Goal: Communication & Community: Share content

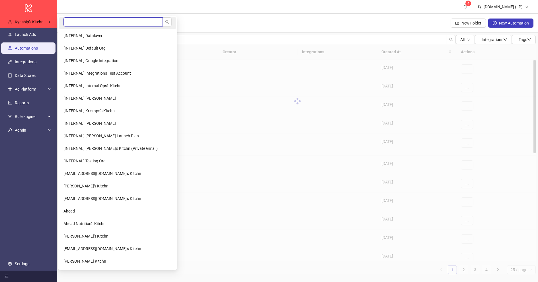
click at [87, 22] on input "search" at bounding box center [112, 21] width 99 height 9
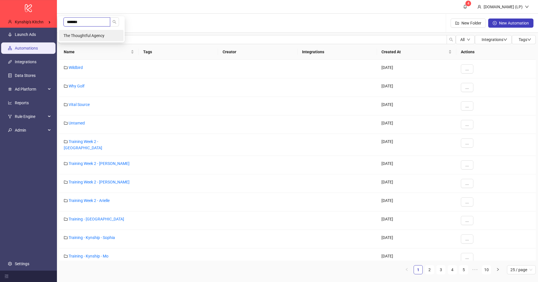
type input "*******"
click at [80, 32] on li "The Thoughtful Agency" at bounding box center [91, 35] width 65 height 11
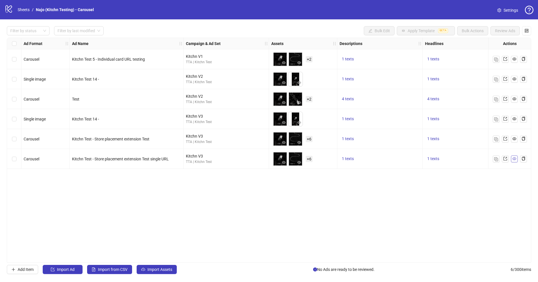
click at [516, 158] on icon "eye" at bounding box center [514, 158] width 4 height 3
click at [307, 160] on span "+ 6" at bounding box center [308, 159] width 7 height 6
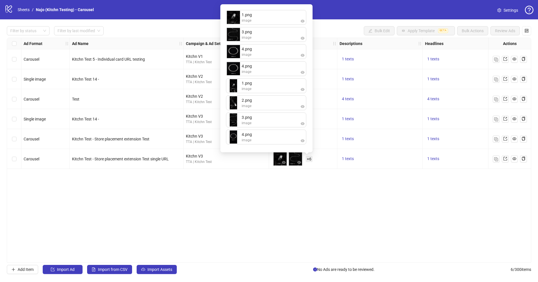
click at [248, 176] on div "Ad Format Ad Name Campaign & Ad Set Assets Descriptions Headlines Primary Texts…" at bounding box center [269, 150] width 524 height 225
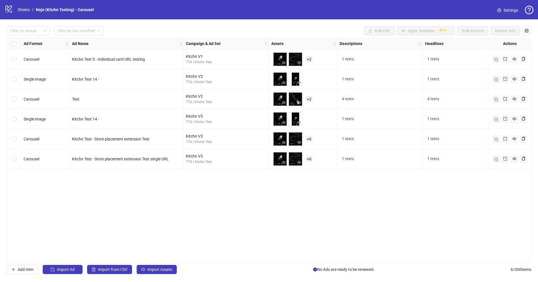
click at [310, 139] on span "+ 6" at bounding box center [308, 139] width 7 height 6
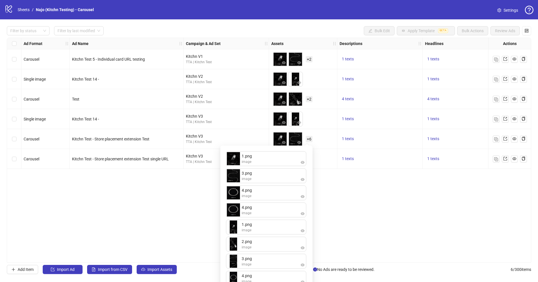
click at [378, 185] on div "Ad Format Ad Name Campaign & Ad Set Assets Descriptions Headlines Primary Texts…" at bounding box center [269, 150] width 524 height 225
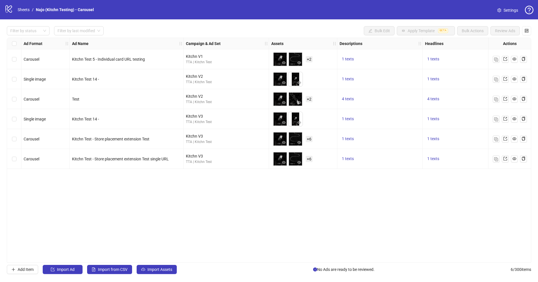
click at [309, 100] on span "+ 2" at bounding box center [308, 99] width 7 height 6
click at [350, 189] on div "Ad Format Ad Name Campaign & Ad Set Assets Descriptions Headlines Primary Texts…" at bounding box center [269, 150] width 524 height 225
click at [306, 141] on span "+ 6" at bounding box center [308, 139] width 7 height 6
click at [375, 205] on div "Ad Format Ad Name Campaign & Ad Set Assets Descriptions Headlines Primary Texts…" at bounding box center [269, 150] width 524 height 225
click at [312, 158] on span "+ 6" at bounding box center [308, 159] width 7 height 6
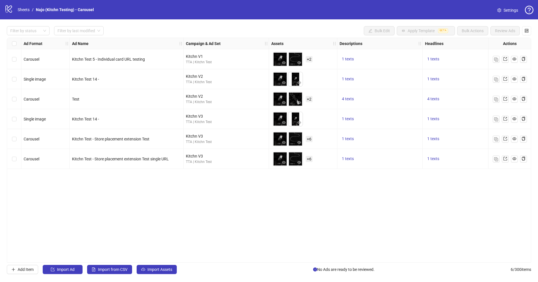
click at [250, 186] on div "Ad Format Ad Name Campaign & Ad Set Assets Descriptions Headlines Primary Texts…" at bounding box center [269, 150] width 524 height 225
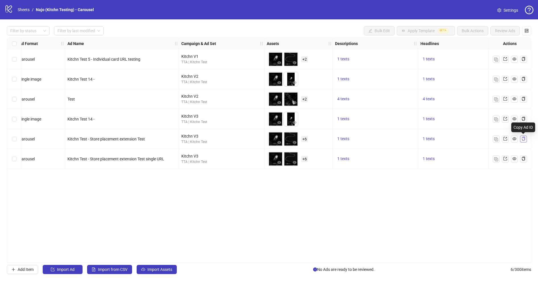
click at [525, 139] on button "button" at bounding box center [523, 138] width 7 height 7
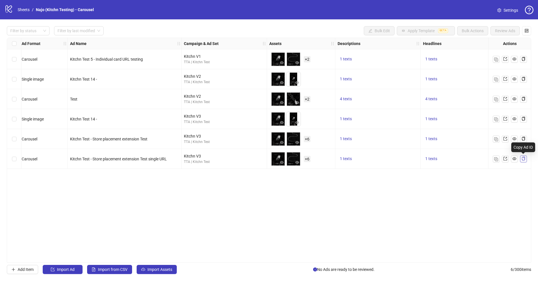
click at [523, 156] on icon "copy" at bounding box center [523, 158] width 4 height 4
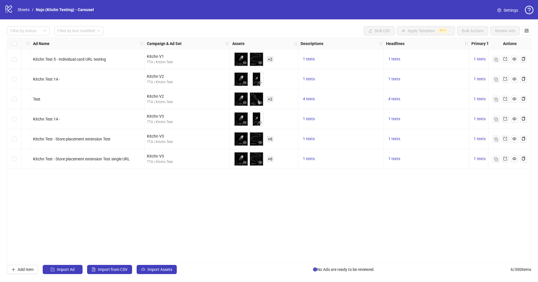
scroll to position [0, 0]
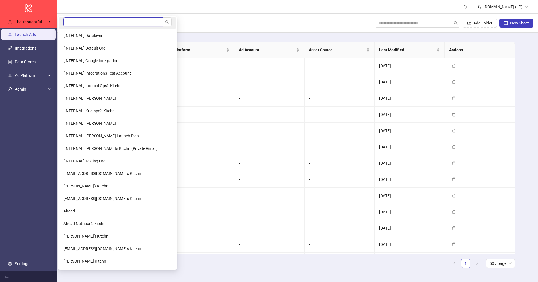
click at [87, 24] on input "search" at bounding box center [112, 21] width 99 height 9
type input "*****"
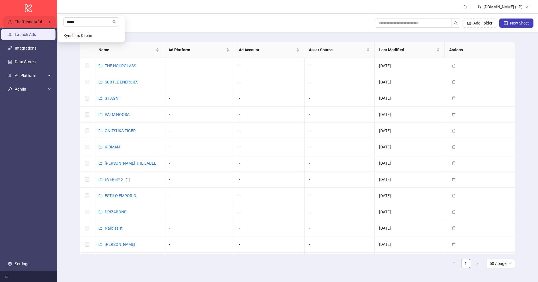
click at [51, 22] on span "The Thoughtful Agency" at bounding box center [35, 22] width 41 height 5
click at [73, 38] on li "Kynship's Kitchn" at bounding box center [91, 35] width 65 height 11
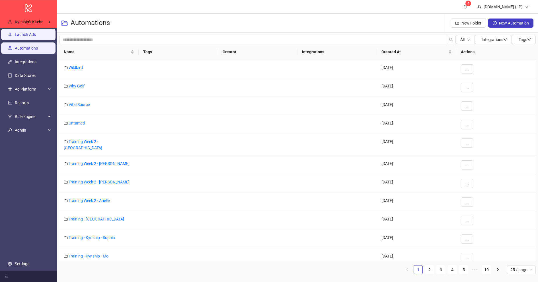
click at [36, 33] on link "Launch Ads" at bounding box center [25, 34] width 21 height 5
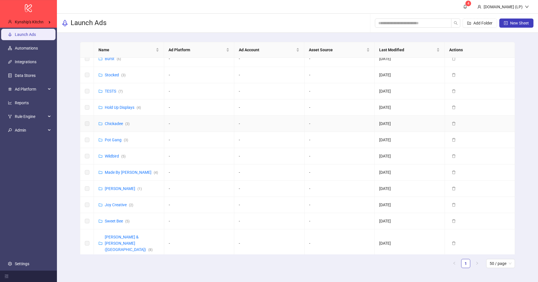
scroll to position [193, 0]
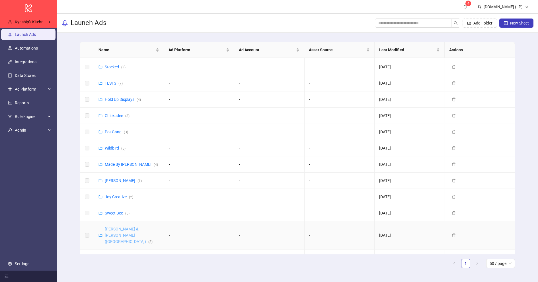
click at [125, 229] on link "Purdy & Figg (UK) ( 8 )" at bounding box center [129, 234] width 48 height 17
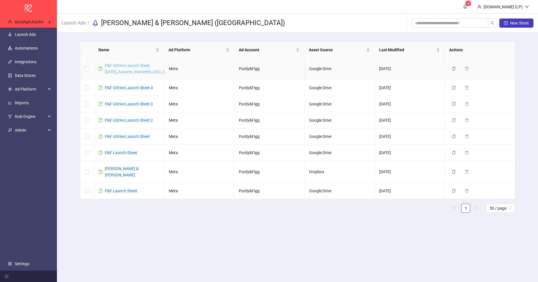
click at [155, 70] on link "P&F GDrive Launch Sheet 5 - September25_Autumn_StarterKit_UGC_Statics_27.08.25" at bounding box center [146, 68] width 83 height 11
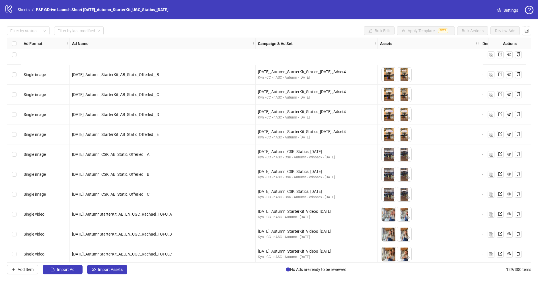
scroll to position [2358, 0]
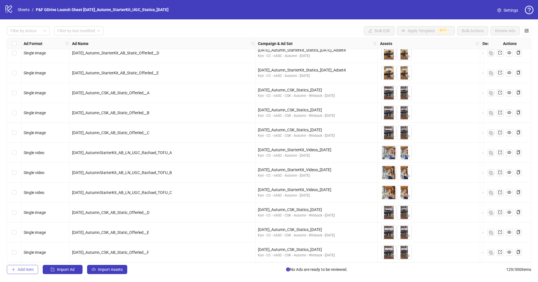
click at [27, 271] on span "Add Item" at bounding box center [26, 269] width 16 height 5
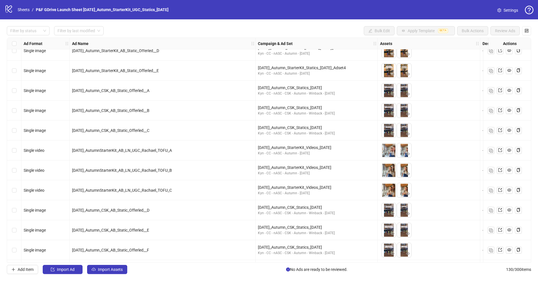
scroll to position [2378, 0]
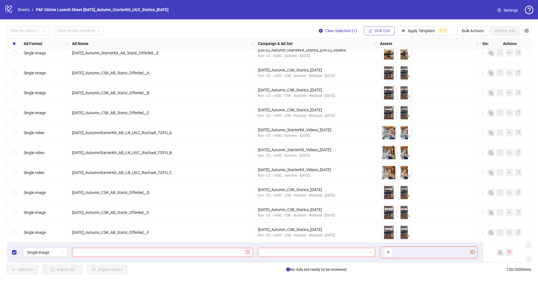
click at [381, 30] on span "Bulk Edit" at bounding box center [381, 30] width 15 height 5
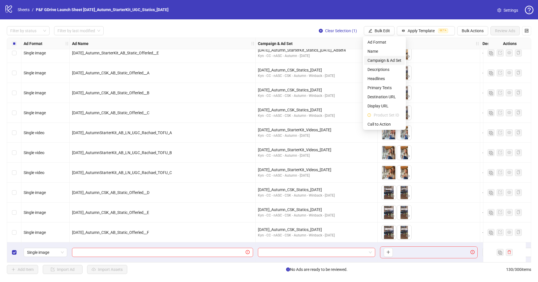
click at [381, 62] on span "Campaign & Ad Set" at bounding box center [384, 60] width 34 height 6
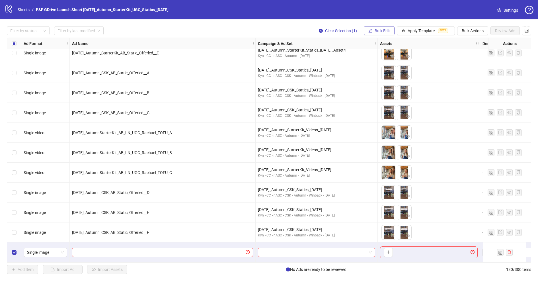
click at [382, 32] on span "Bulk Edit" at bounding box center [381, 30] width 15 height 5
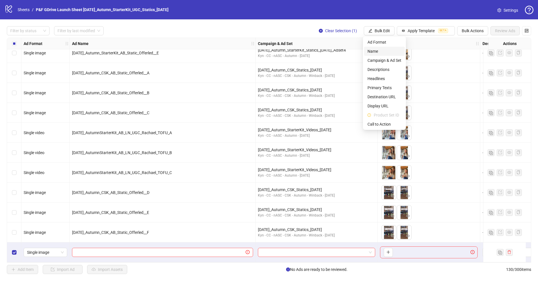
click at [382, 49] on span "Name" at bounding box center [384, 51] width 34 height 6
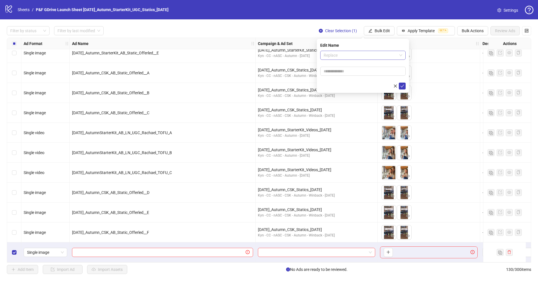
click at [355, 55] on span "Replace" at bounding box center [362, 55] width 79 height 9
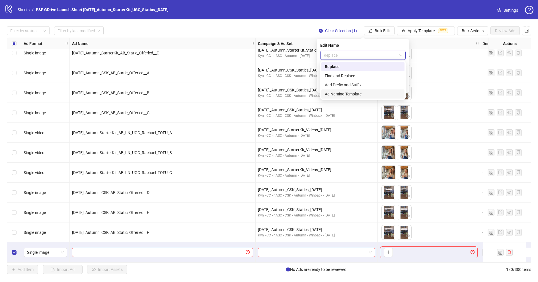
click at [342, 92] on div "Ad Naming Template" at bounding box center [363, 94] width 76 height 6
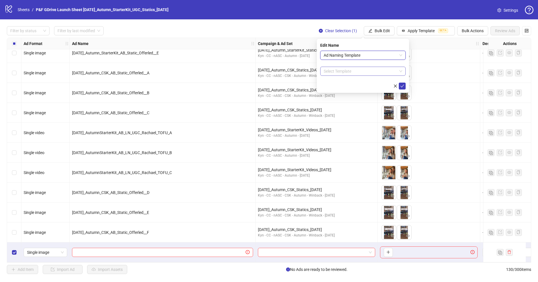
click at [347, 70] on input "search" at bounding box center [359, 71] width 73 height 9
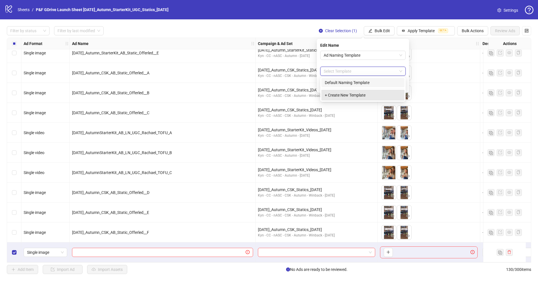
click at [342, 94] on div "+ Create New Template" at bounding box center [362, 95] width 83 height 11
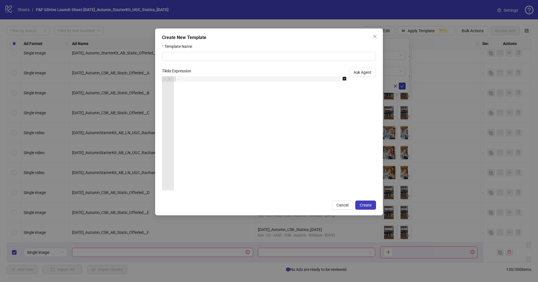
click at [183, 79] on div at bounding box center [263, 138] width 179 height 125
paste textarea "**"
type textarea "**"
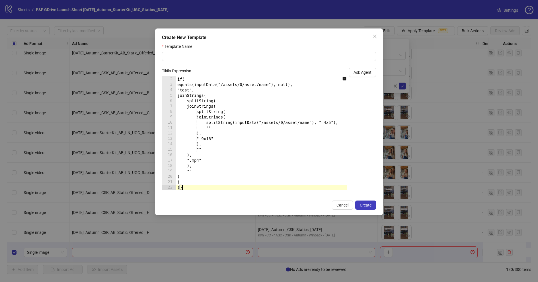
scroll to position [5, 0]
click at [189, 56] on input "Template Name" at bounding box center [269, 56] width 214 height 9
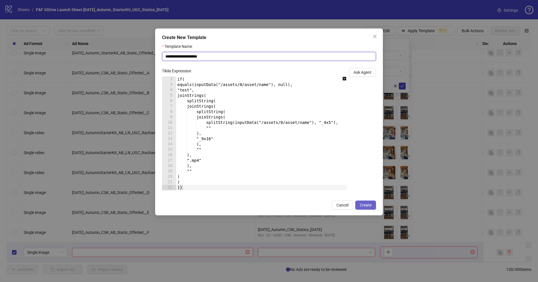
type input "**********"
click at [361, 207] on span "Create" at bounding box center [366, 205] width 12 height 5
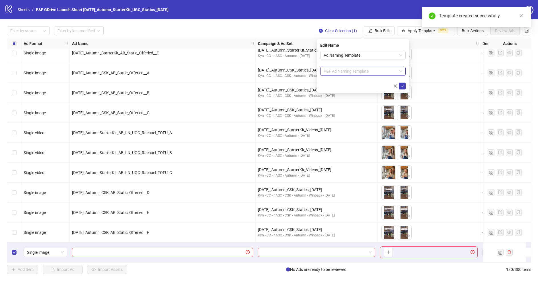
click at [394, 71] on span "P&F Ad Naming Template" at bounding box center [362, 71] width 79 height 9
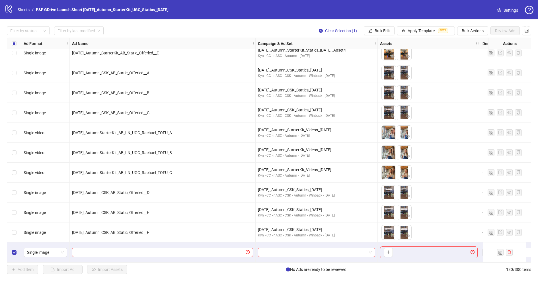
click at [282, 32] on div "Filter by status Filter by last modified Clear Selection (1) Bulk Edit Apply Te…" at bounding box center [269, 30] width 524 height 9
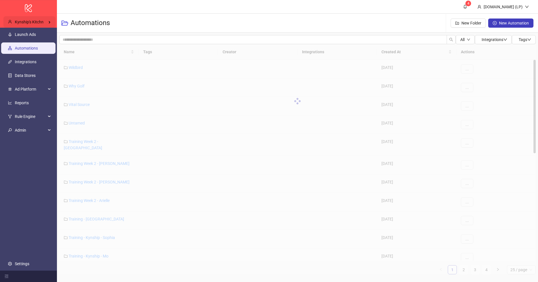
click at [30, 24] on div "Kynship's Kitchn" at bounding box center [29, 21] width 52 height 11
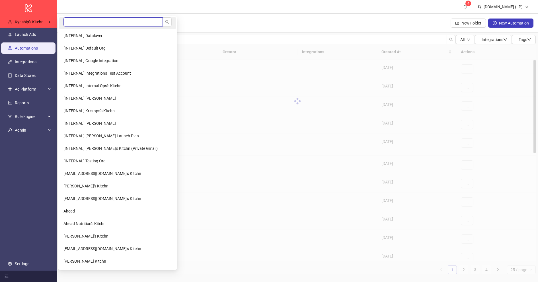
click at [73, 23] on input "search" at bounding box center [112, 21] width 99 height 9
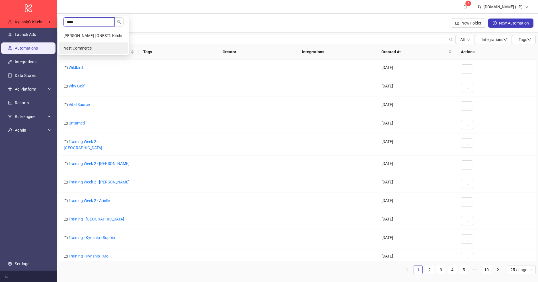
type input "****"
click at [92, 46] on li "Nest Commerce" at bounding box center [93, 47] width 69 height 11
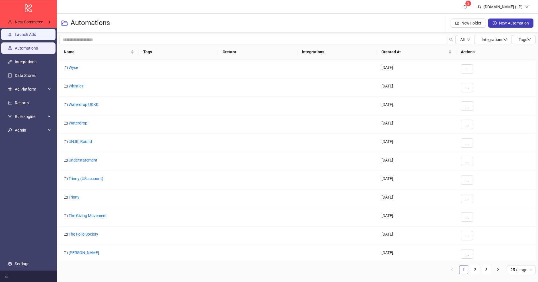
click at [36, 32] on link "Launch Ads" at bounding box center [25, 34] width 21 height 5
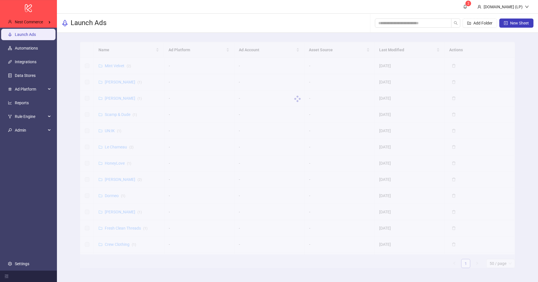
click at [110, 81] on div at bounding box center [297, 99] width 435 height 114
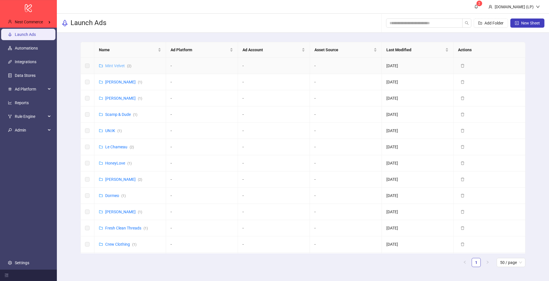
click at [115, 65] on link "Mint Velvet ( 2 )" at bounding box center [118, 65] width 26 height 5
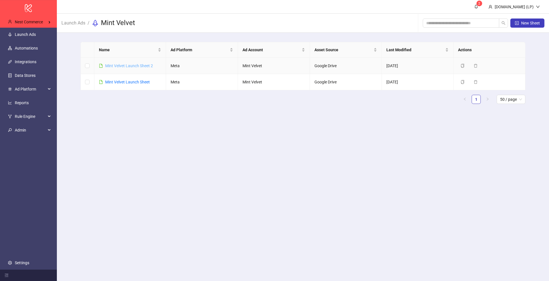
click at [110, 67] on link "Mint Velvet Launch Sheet 2" at bounding box center [129, 65] width 48 height 5
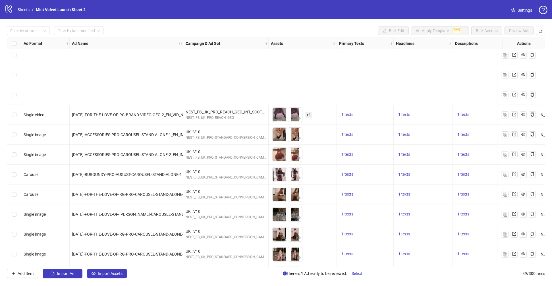
scroll to position [561, 0]
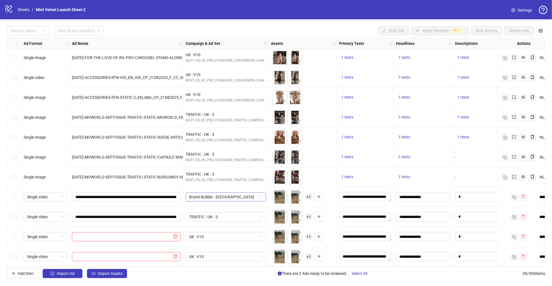
click at [263, 195] on div "Brand Builder - UK" at bounding box center [226, 197] width 80 height 9
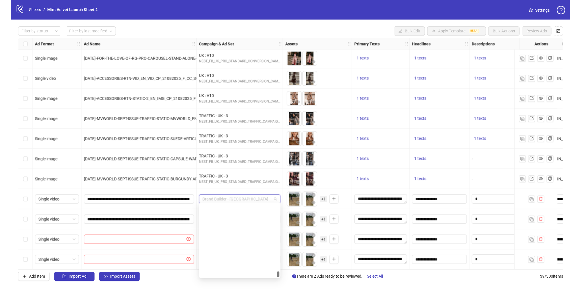
scroll to position [967, 0]
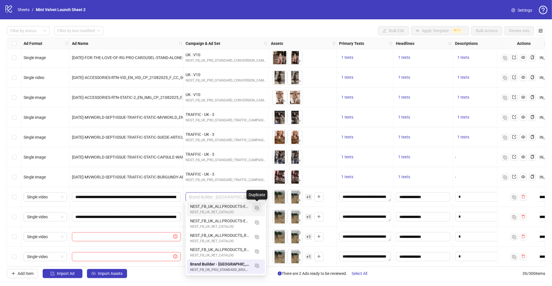
click at [257, 208] on img "button" at bounding box center [257, 208] width 4 height 4
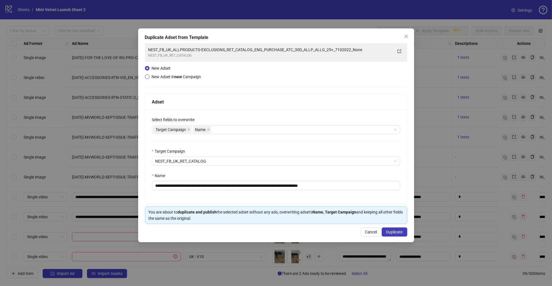
click at [158, 76] on span "New Adset in new Campaign" at bounding box center [176, 77] width 49 height 5
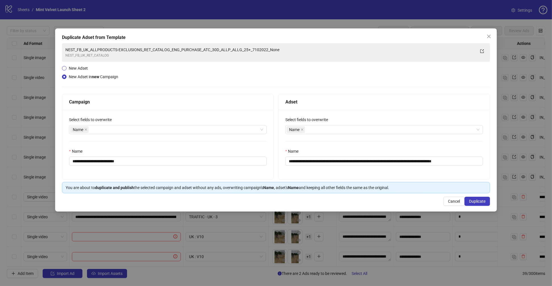
click at [69, 70] on span "New Adset" at bounding box center [78, 68] width 19 height 5
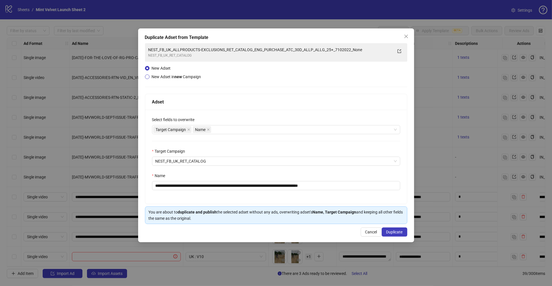
click at [184, 77] on span "New Adset in new Campaign" at bounding box center [176, 77] width 49 height 5
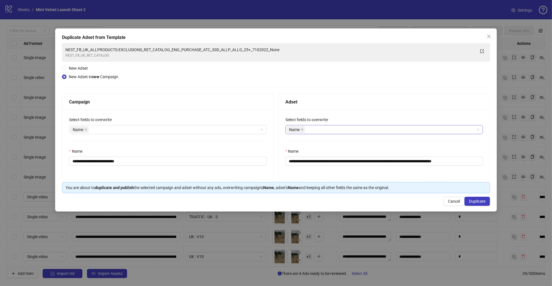
click at [333, 127] on div "Name" at bounding box center [381, 130] width 189 height 8
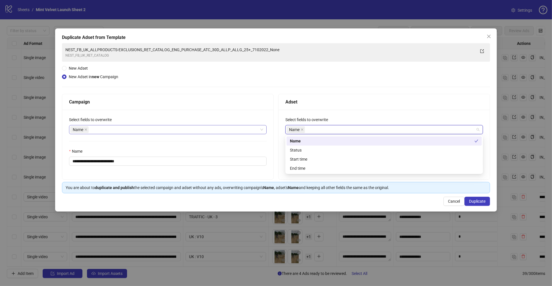
click at [181, 131] on div "Name" at bounding box center [164, 130] width 189 height 8
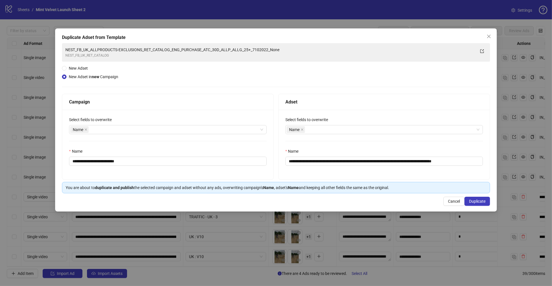
click at [262, 83] on div "**********" at bounding box center [276, 118] width 428 height 150
click at [487, 36] on icon "close" at bounding box center [489, 36] width 5 height 5
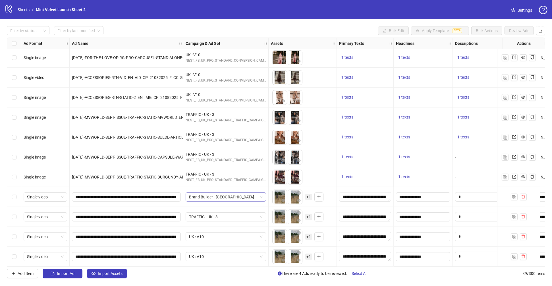
click at [245, 193] on span "Brand Builder - UK" at bounding box center [226, 197] width 74 height 9
click at [162, 29] on div "Filter by status Filter by last modified Bulk Edit Apply Template BETA Bulk Act…" at bounding box center [276, 30] width 539 height 9
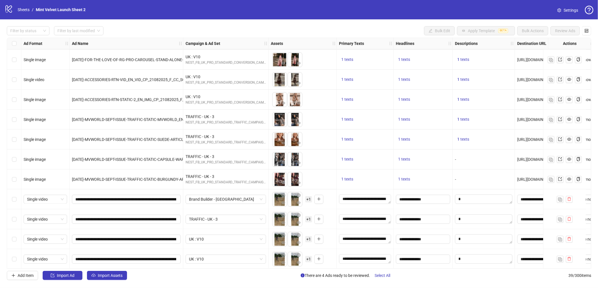
scroll to position [560, 0]
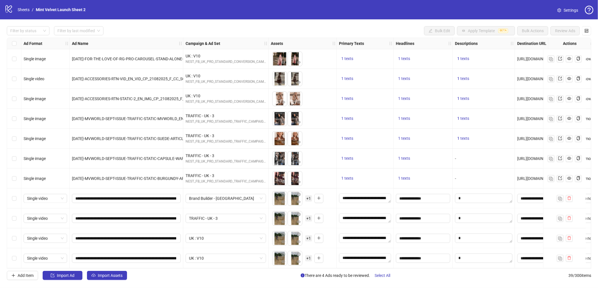
click at [15, 259] on div "Select row 39" at bounding box center [14, 258] width 14 height 20
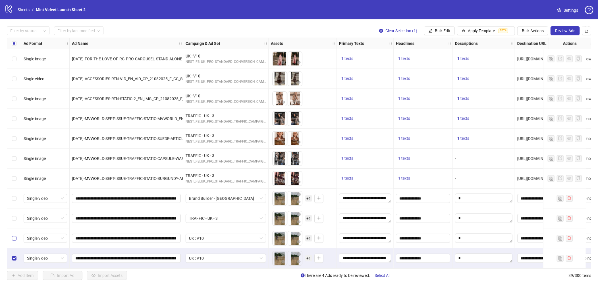
click at [15, 235] on label "Select row 38" at bounding box center [14, 238] width 5 height 6
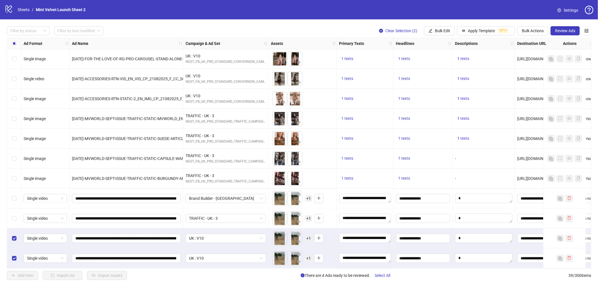
click at [16, 212] on div "Select row 37" at bounding box center [14, 218] width 14 height 20
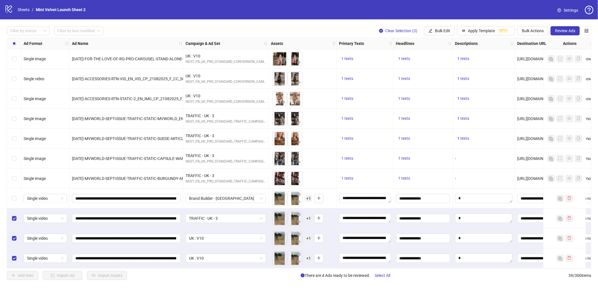
click at [18, 198] on div "Select row 36" at bounding box center [14, 198] width 14 height 20
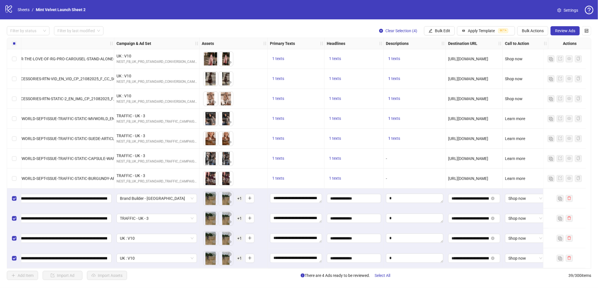
scroll to position [560, 74]
click at [436, 32] on span "Bulk Edit" at bounding box center [442, 30] width 15 height 5
click at [437, 77] on span "Headlines" at bounding box center [445, 78] width 34 height 6
click at [450, 32] on button "Bulk Edit" at bounding box center [439, 30] width 31 height 9
click at [344, 28] on div "Filter by status Filter by last modified Clear Selection (4) Bulk Edit Apply Te…" at bounding box center [299, 30] width 585 height 9
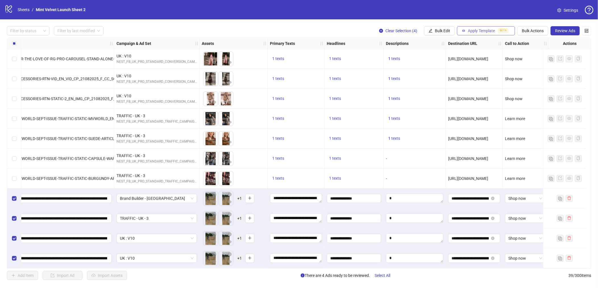
click at [469, 32] on span "Apply Template" at bounding box center [481, 30] width 27 height 5
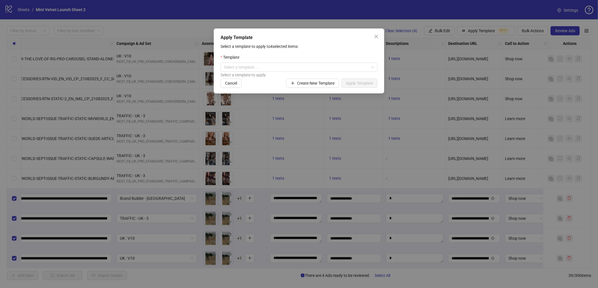
click at [236, 62] on div "Template" at bounding box center [299, 58] width 157 height 9
click at [238, 68] on input "search" at bounding box center [296, 67] width 145 height 9
click at [326, 47] on p "Select a template to apply to 4 selected items:" at bounding box center [299, 46] width 157 height 6
click at [303, 83] on span "Create New Template" at bounding box center [316, 83] width 38 height 5
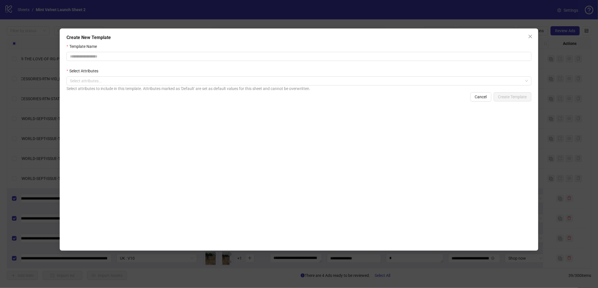
click at [103, 51] on div "Template Name" at bounding box center [299, 47] width 465 height 9
click at [101, 57] on input "Template Name" at bounding box center [299, 56] width 465 height 9
type input "**********"
click at [116, 100] on div "Cancel Create Template" at bounding box center [299, 96] width 465 height 9
click at [119, 83] on div at bounding box center [296, 81] width 457 height 8
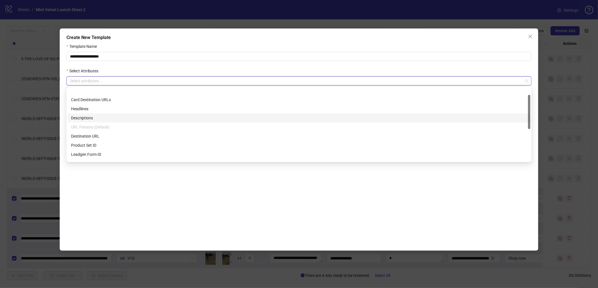
scroll to position [0, 0]
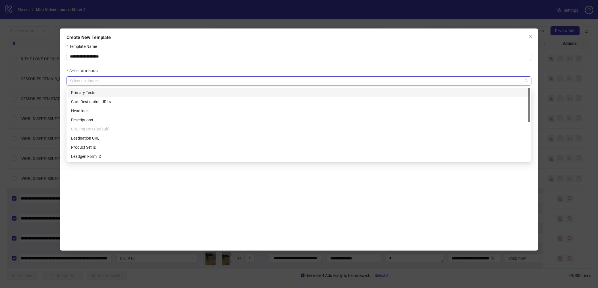
click at [86, 94] on div "Primary Texts" at bounding box center [299, 92] width 456 height 6
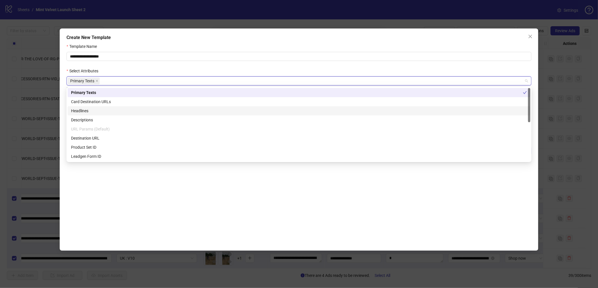
click at [101, 113] on div "Headlines" at bounding box center [299, 111] width 456 height 6
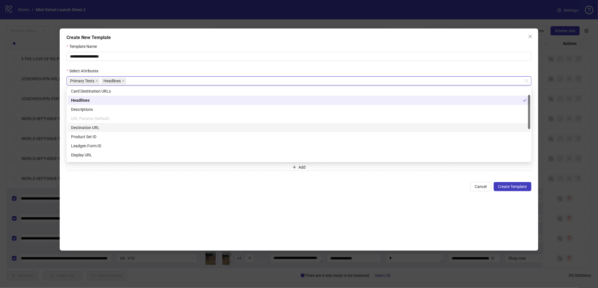
scroll to position [14, 0]
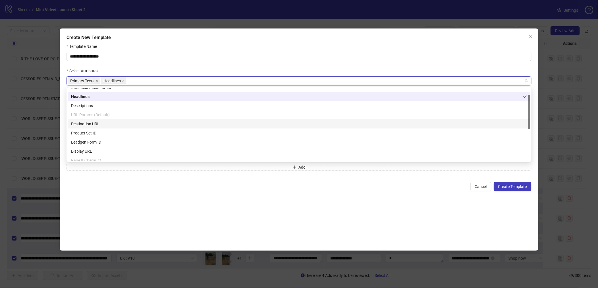
click at [89, 124] on div "Destination URL" at bounding box center [299, 124] width 456 height 6
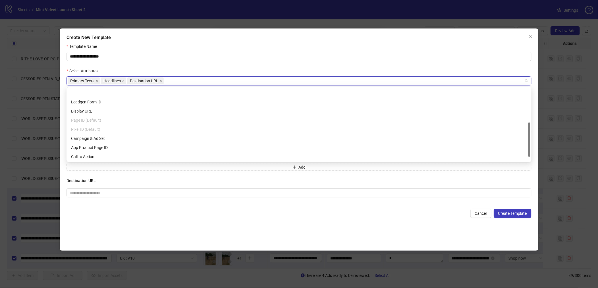
scroll to position [82, 0]
click at [107, 111] on div "Campaign & Ad Set" at bounding box center [299, 111] width 456 height 6
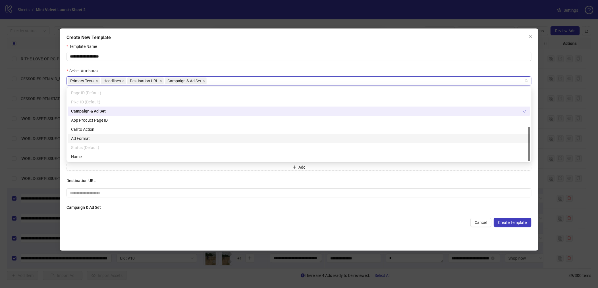
click at [88, 135] on div "Ad Format" at bounding box center [299, 138] width 456 height 6
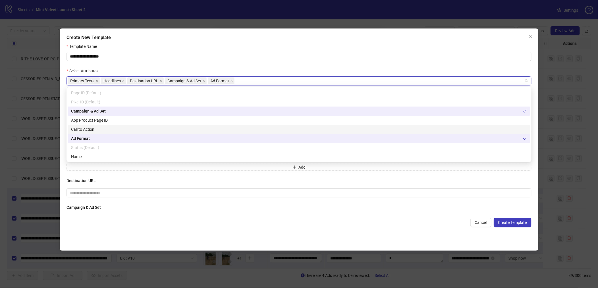
click at [102, 128] on div "Call to Action" at bounding box center [299, 129] width 456 height 6
click at [176, 201] on div "Primary Texts Add Headlines Add Destination URL Campaign & Ad Set Select an ads…" at bounding box center [299, 156] width 465 height 114
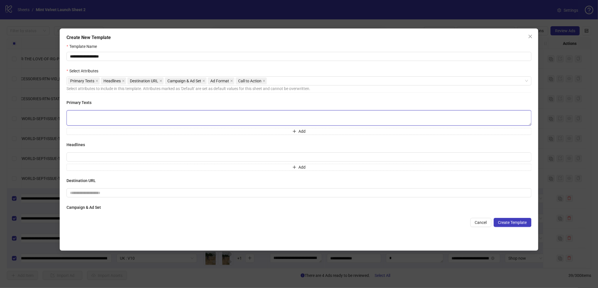
click at [120, 124] on textarea at bounding box center [299, 117] width 465 height 15
type textarea "**********"
click at [111, 56] on input "**********" at bounding box center [299, 56] width 465 height 9
type input "**********"
click at [144, 223] on div "Cancel Create Template" at bounding box center [299, 222] width 465 height 9
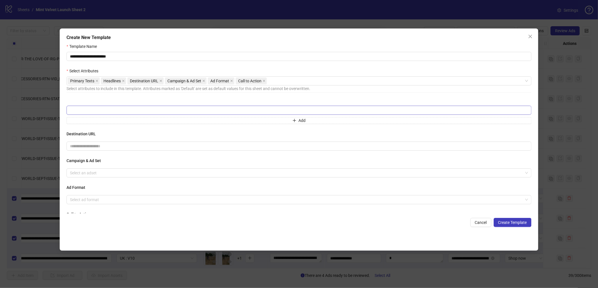
scroll to position [71, 0]
click at [528, 36] on icon "close" at bounding box center [530, 36] width 5 height 5
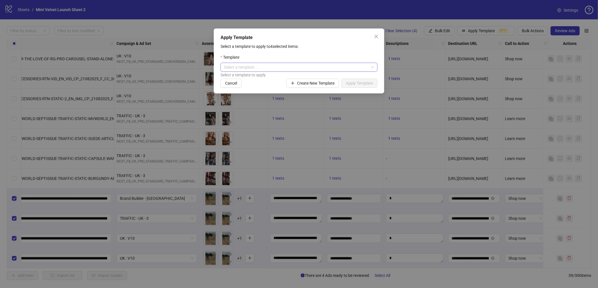
click at [251, 62] on div "Template" at bounding box center [299, 58] width 157 height 9
click at [251, 63] on input "search" at bounding box center [296, 67] width 145 height 9
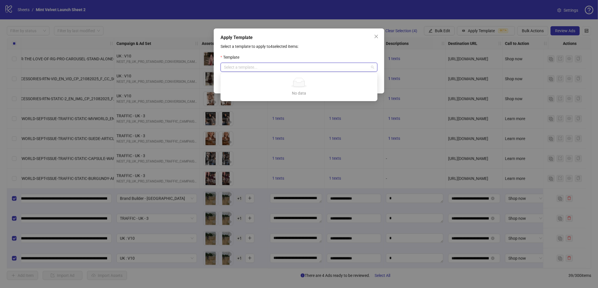
click at [306, 60] on div "Template" at bounding box center [299, 58] width 157 height 9
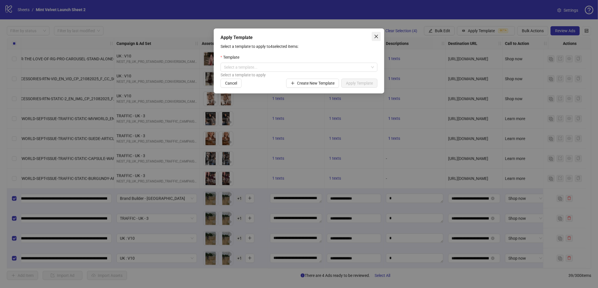
click at [379, 39] on button "Close" at bounding box center [376, 36] width 9 height 9
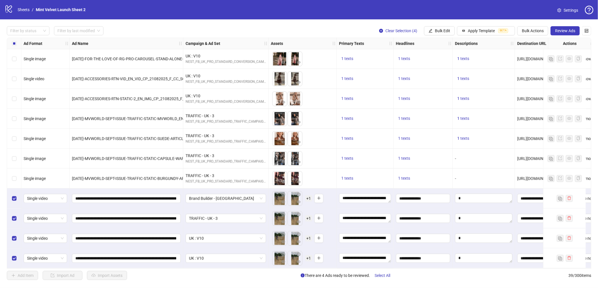
scroll to position [560, 74]
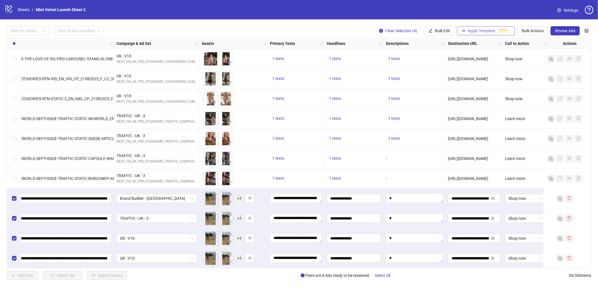
click at [480, 29] on span "Apply Template" at bounding box center [481, 30] width 27 height 5
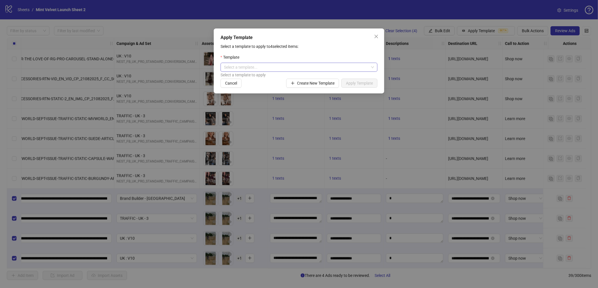
click at [335, 68] on input "search" at bounding box center [296, 67] width 145 height 9
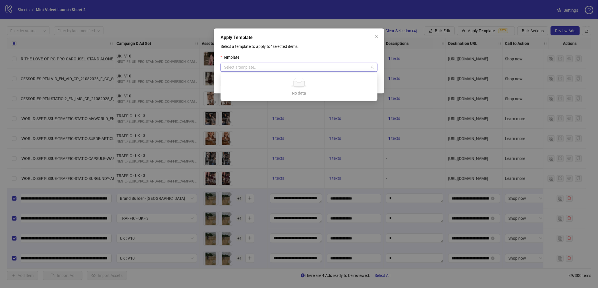
drag, startPoint x: 373, startPoint y: 37, endPoint x: 378, endPoint y: 37, distance: 4.8
click at [374, 37] on span "Close" at bounding box center [376, 36] width 9 height 5
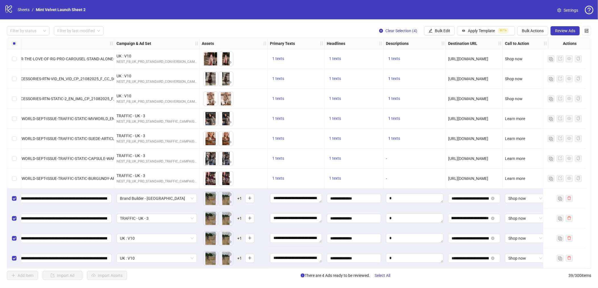
scroll to position [560, 0]
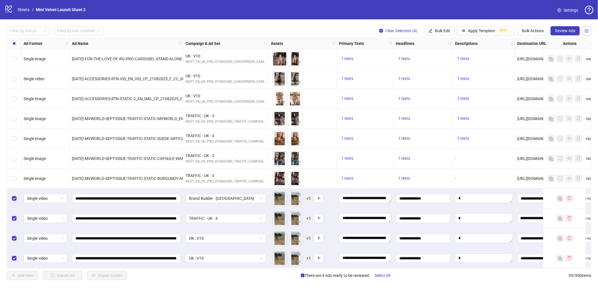
click at [537, 32] on button "button" at bounding box center [587, 30] width 9 height 9
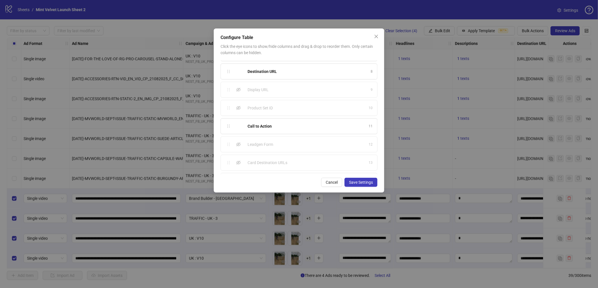
scroll to position [141, 0]
click at [193, 30] on div "Configure Table Click the eye icons to show/hide columns and drag & drop to reo…" at bounding box center [299, 144] width 598 height 288
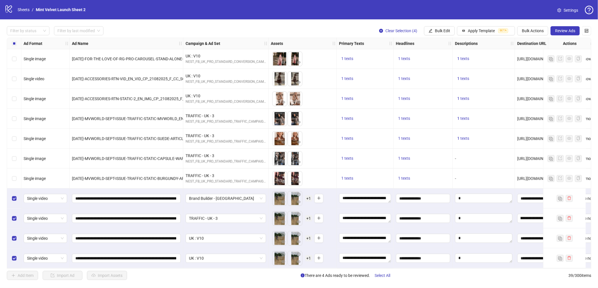
scroll to position [560, 16]
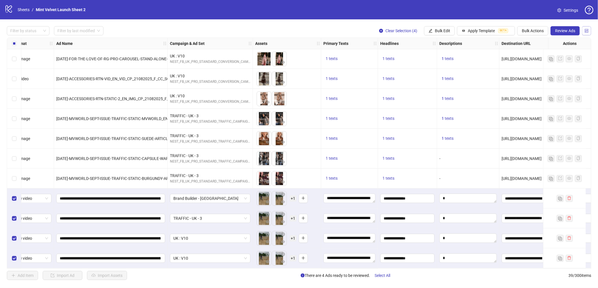
click at [537, 29] on icon "control" at bounding box center [587, 31] width 4 height 4
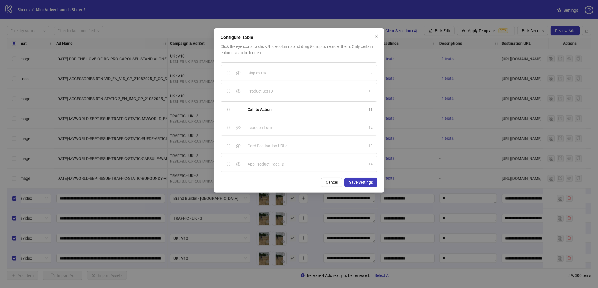
scroll to position [0, 0]
click at [136, 30] on div "Configure Table Click the eye icons to show/hide columns and drag & drop to reo…" at bounding box center [299, 144] width 598 height 288
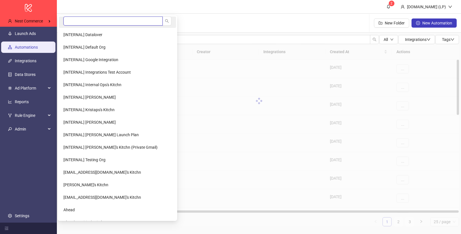
click at [88, 21] on input "search" at bounding box center [112, 20] width 99 height 9
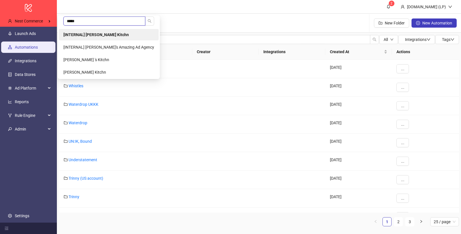
type input "*****"
click at [86, 34] on b "[INTERNAL] [PERSON_NAME] Kitchn" at bounding box center [95, 34] width 65 height 5
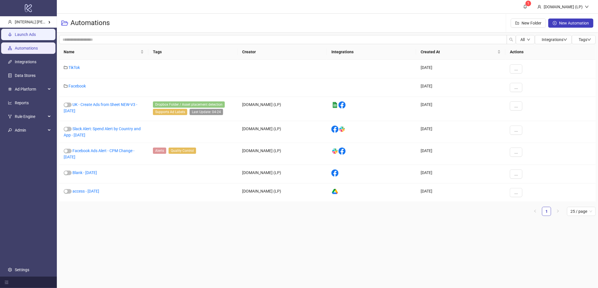
click at [15, 37] on link "Launch Ads" at bounding box center [25, 34] width 21 height 5
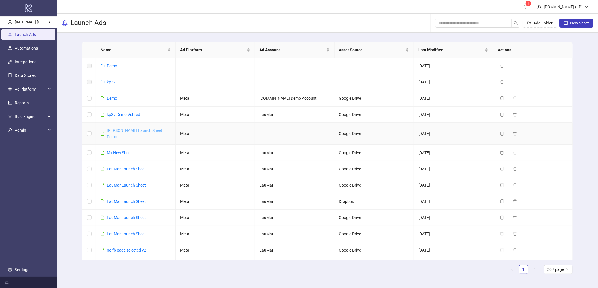
click at [150, 131] on link "[PERSON_NAME] Launch Sheet Demo" at bounding box center [134, 133] width 55 height 11
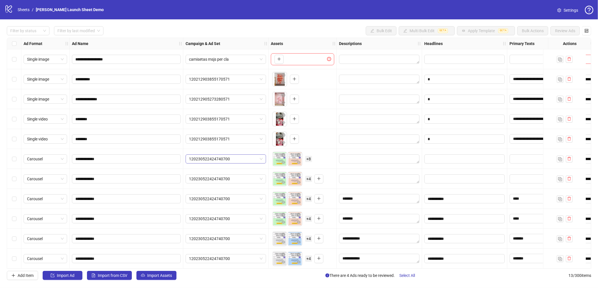
scroll to position [42, 0]
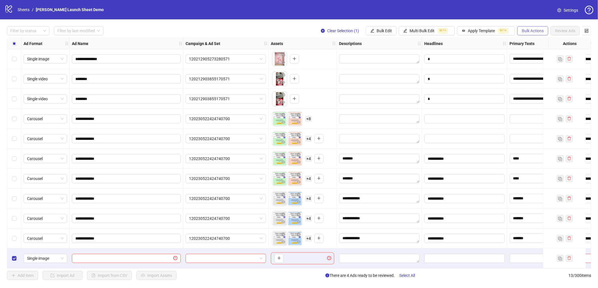
click at [461, 31] on span "Bulk Actions" at bounding box center [533, 30] width 22 height 5
click at [461, 44] on span "Delete" at bounding box center [541, 42] width 39 height 6
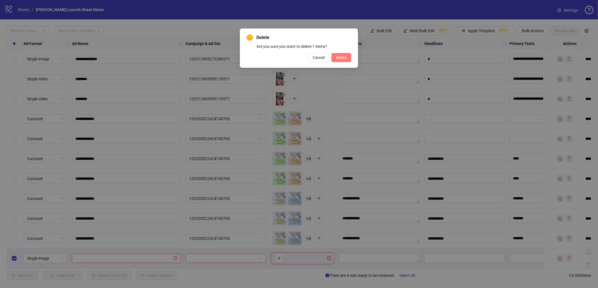
click at [350, 59] on button "Delete" at bounding box center [342, 57] width 20 height 9
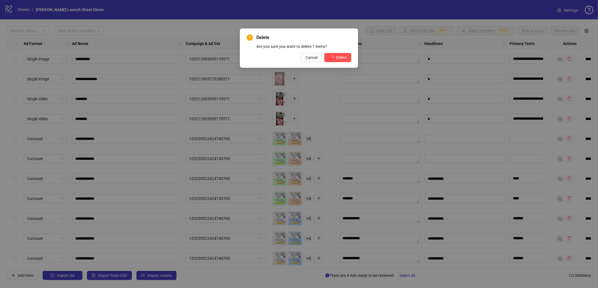
scroll to position [22, 0]
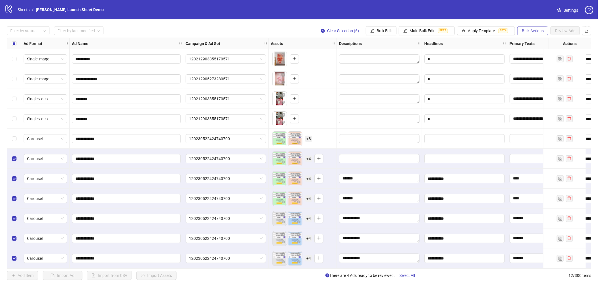
click at [461, 32] on span "Bulk Actions" at bounding box center [533, 30] width 22 height 5
click at [461, 63] on span "Duplicate with assets" at bounding box center [541, 60] width 39 height 6
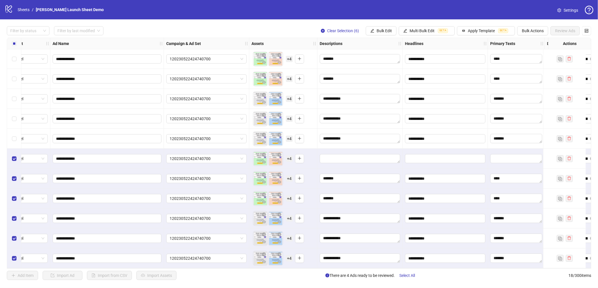
scroll to position [142, 0]
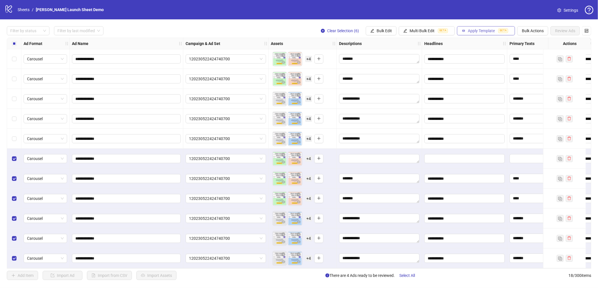
click at [461, 31] on icon "button" at bounding box center [464, 31] width 4 height 4
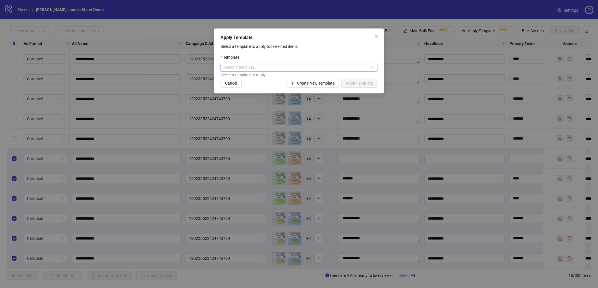
click at [289, 69] on input "search" at bounding box center [296, 67] width 145 height 9
click at [240, 79] on div "Demo Template" at bounding box center [299, 78] width 148 height 6
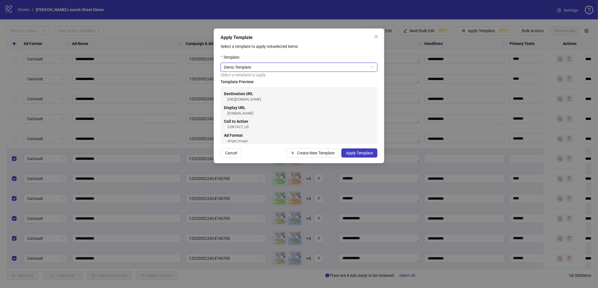
scroll to position [28, 0]
click at [362, 156] on button "Apply Template" at bounding box center [360, 152] width 36 height 9
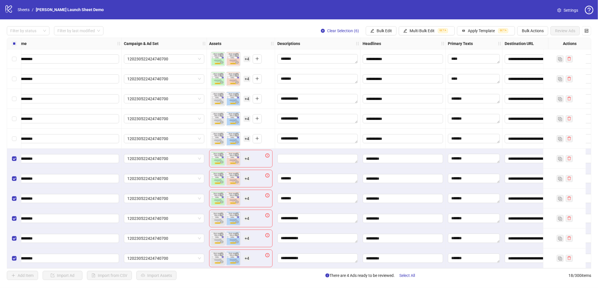
scroll to position [142, 0]
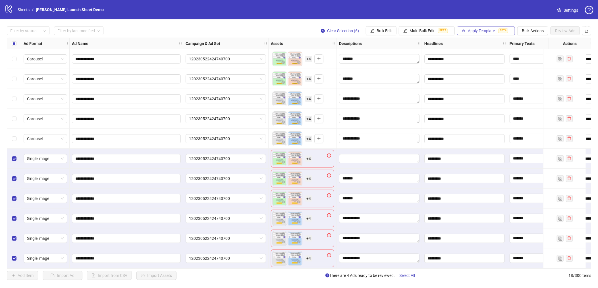
click at [461, 34] on button "Apply Template BETA" at bounding box center [486, 30] width 58 height 9
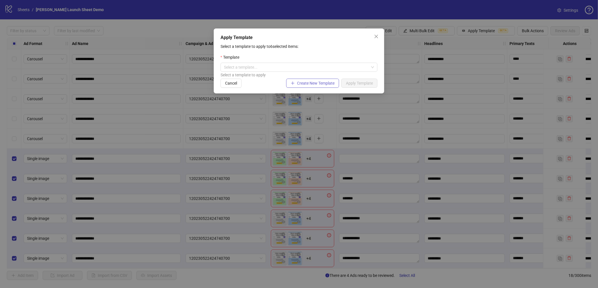
click at [305, 85] on button "Create New Template" at bounding box center [312, 83] width 53 height 9
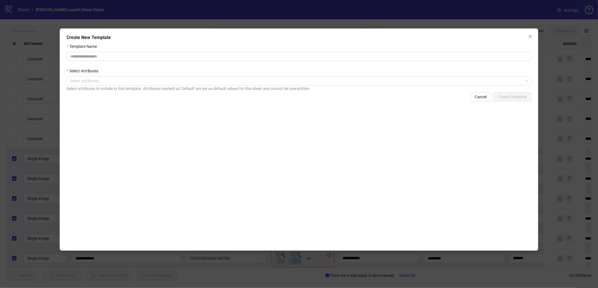
click at [141, 86] on div "Select attributes to include in this template. Attributes marked as 'Default' a…" at bounding box center [299, 88] width 465 height 6
click at [142, 82] on div at bounding box center [296, 81] width 457 height 8
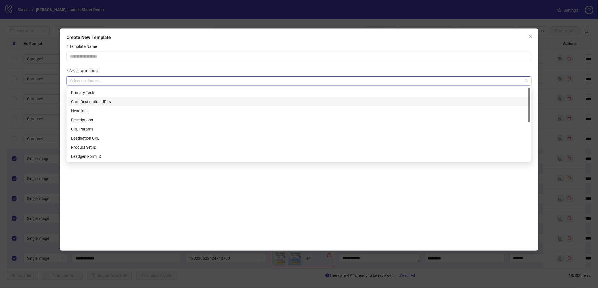
click at [125, 105] on div "Card Destination URLs" at bounding box center [299, 101] width 463 height 9
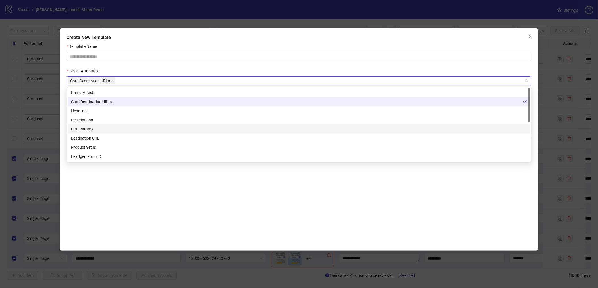
click at [116, 126] on div "URL Params" at bounding box center [299, 129] width 456 height 6
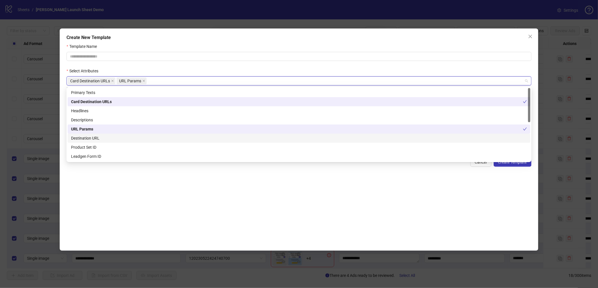
click at [109, 142] on div "Destination URL" at bounding box center [299, 137] width 463 height 9
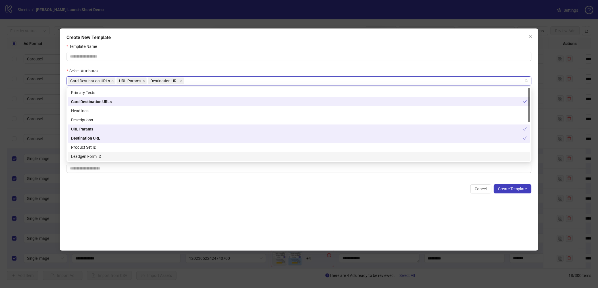
click at [107, 152] on div "Leadgen Form ID" at bounding box center [299, 156] width 463 height 9
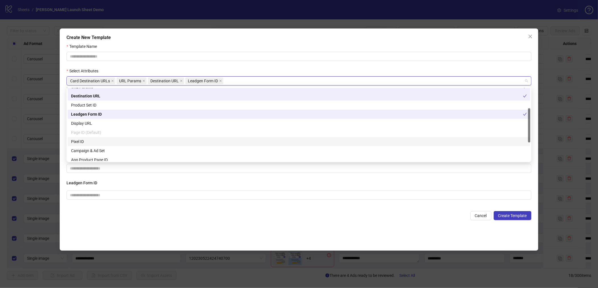
scroll to position [43, 0]
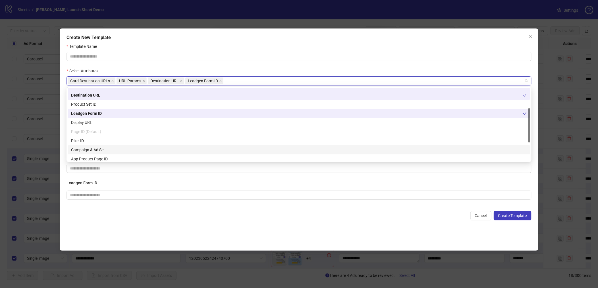
click at [94, 149] on div "Campaign & Ad Set" at bounding box center [299, 149] width 456 height 6
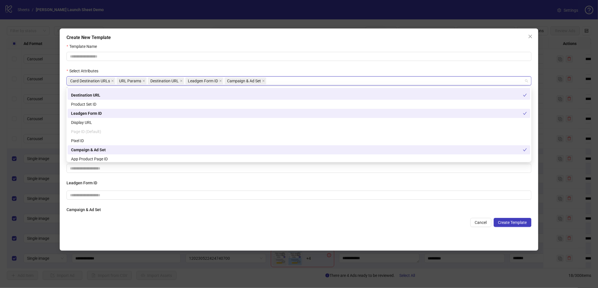
click at [461, 35] on div "Create New Template Template Name Select Attributes Card Destination URLs URL P…" at bounding box center [299, 139] width 479 height 222
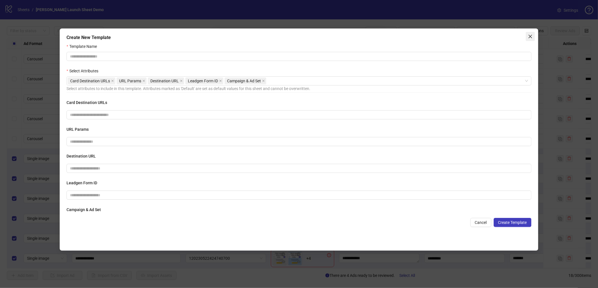
click at [461, 36] on icon "close" at bounding box center [530, 36] width 5 height 5
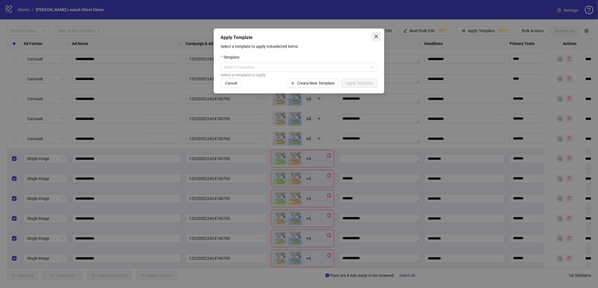
click at [377, 36] on icon "close" at bounding box center [376, 36] width 5 height 5
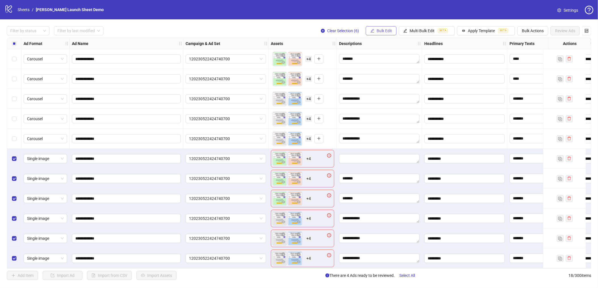
click at [378, 34] on button "Bulk Edit" at bounding box center [381, 30] width 31 height 9
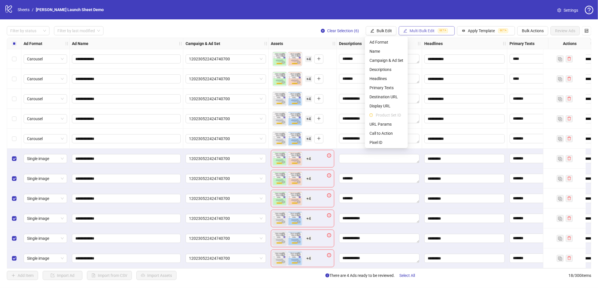
click at [413, 29] on span "Multi Bulk Edit" at bounding box center [422, 30] width 25 height 5
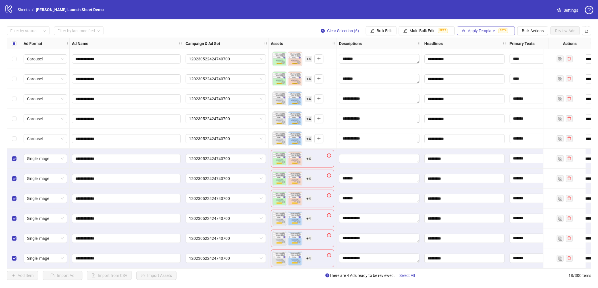
click at [461, 33] on button "Apply Template BETA" at bounding box center [486, 30] width 58 height 9
click at [461, 27] on button "Apply Template BETA" at bounding box center [486, 30] width 58 height 9
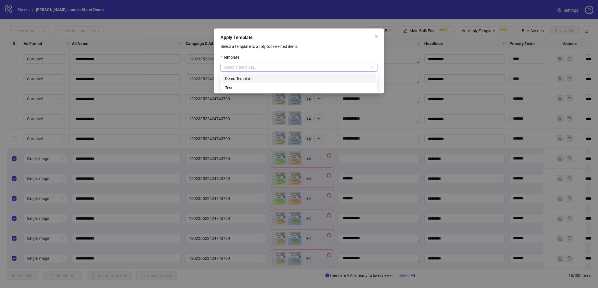
click at [276, 63] on div "Select a template..." at bounding box center [299, 67] width 157 height 9
click at [286, 54] on div "Template" at bounding box center [299, 58] width 157 height 9
click at [282, 69] on input "search" at bounding box center [296, 67] width 145 height 9
click at [261, 80] on div "Demo Template" at bounding box center [299, 78] width 148 height 6
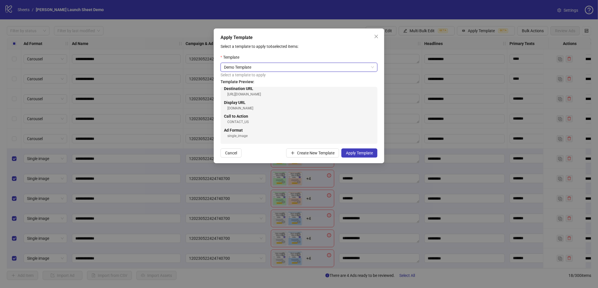
scroll to position [33, 0]
click at [373, 38] on span "Close" at bounding box center [376, 36] width 9 height 5
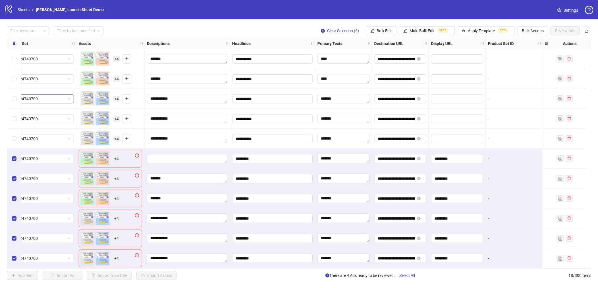
scroll to position [142, 0]
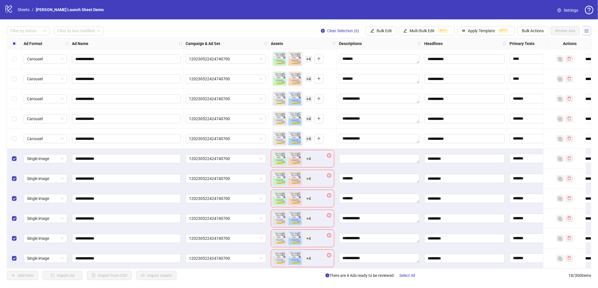
click at [461, 30] on button "button" at bounding box center [587, 30] width 9 height 9
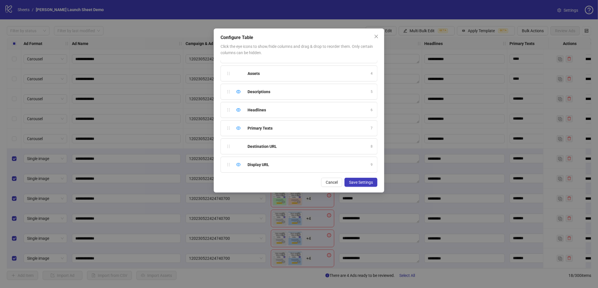
scroll to position [0, 0]
click at [375, 38] on icon "close" at bounding box center [376, 36] width 5 height 5
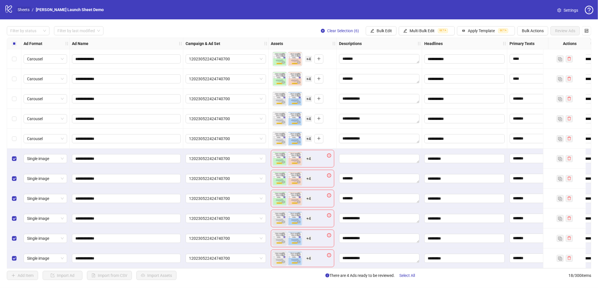
click at [20, 10] on link "Sheets" at bounding box center [23, 10] width 14 height 6
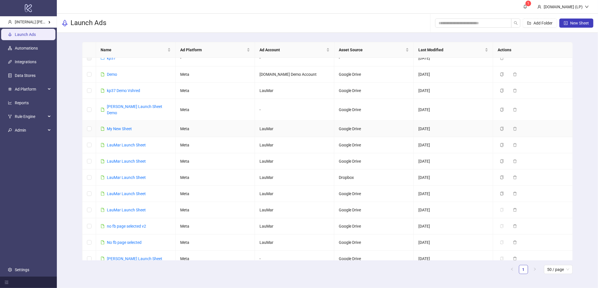
scroll to position [41, 0]
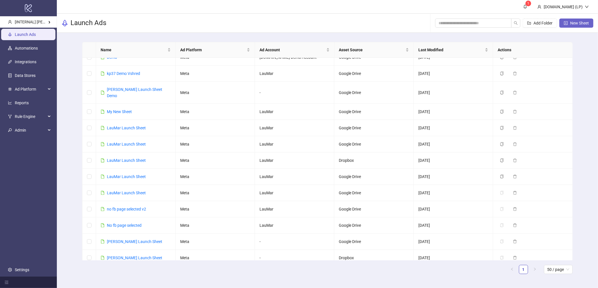
click at [461, 21] on span "New Sheet" at bounding box center [580, 23] width 19 height 5
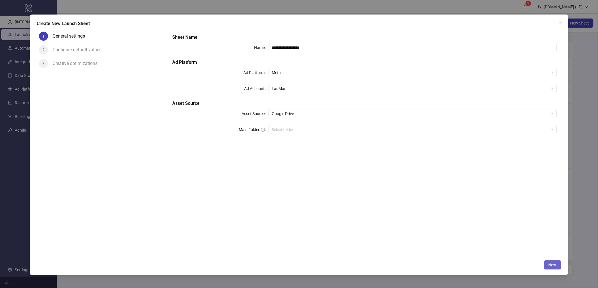
click at [461, 234] on button "Next" at bounding box center [552, 264] width 17 height 9
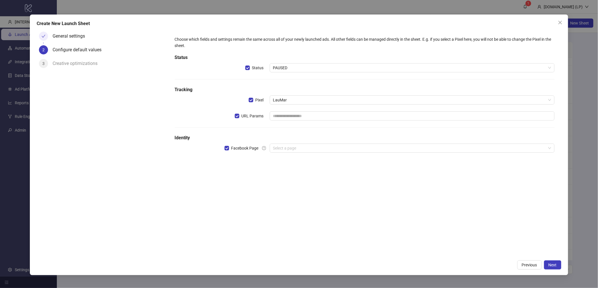
drag, startPoint x: 294, startPoint y: 105, endPoint x: 290, endPoint y: 113, distance: 9.7
click at [293, 108] on div "Choose which fields and settings remain the same across all of your newly launc…" at bounding box center [365, 98] width 385 height 128
click at [290, 113] on input "text" at bounding box center [412, 115] width 285 height 9
click at [267, 145] on label "Facebook Page" at bounding box center [247, 147] width 45 height 9
click at [240, 117] on span "URL Params" at bounding box center [253, 116] width 27 height 6
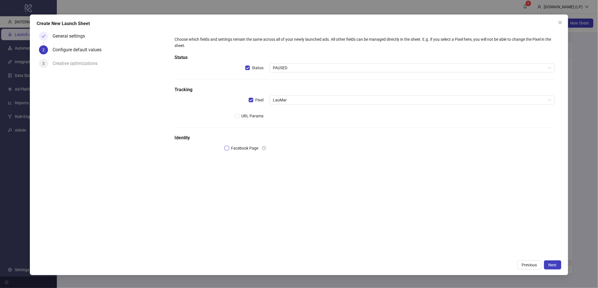
click at [241, 145] on span "Facebook Page" at bounding box center [245, 148] width 32 height 6
click at [293, 149] on input "search" at bounding box center [409, 148] width 273 height 9
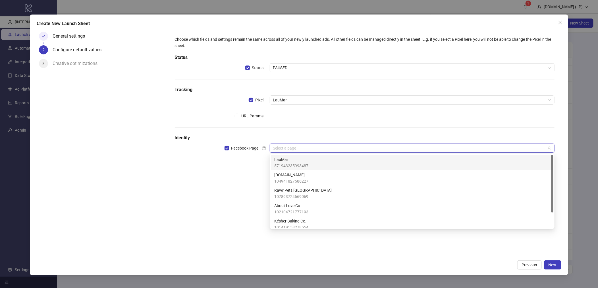
click at [293, 159] on span "LauMar" at bounding box center [291, 159] width 34 height 6
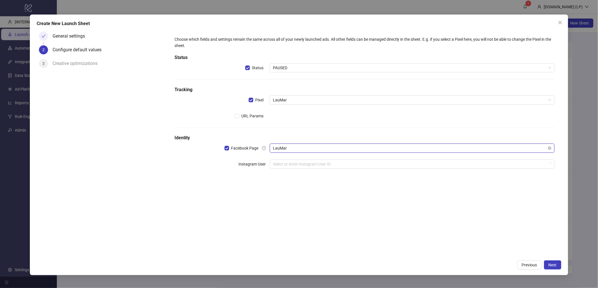
click at [305, 150] on span "LauMar" at bounding box center [412, 148] width 278 height 9
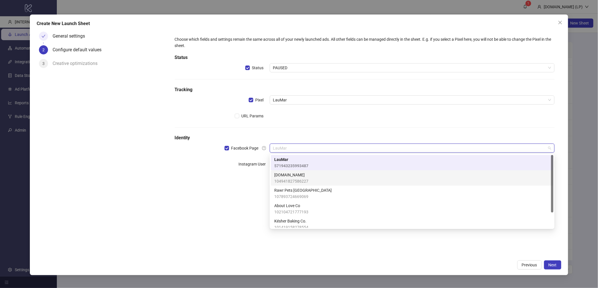
click at [290, 173] on span "[DOMAIN_NAME]" at bounding box center [291, 175] width 34 height 6
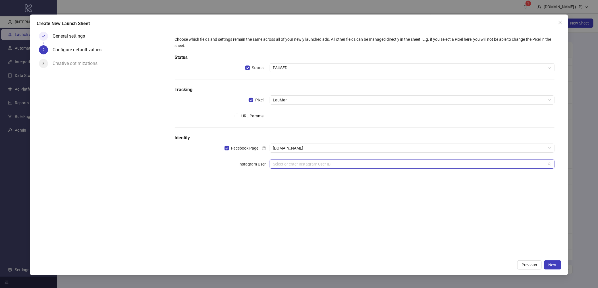
click at [292, 164] on input "search" at bounding box center [409, 164] width 273 height 9
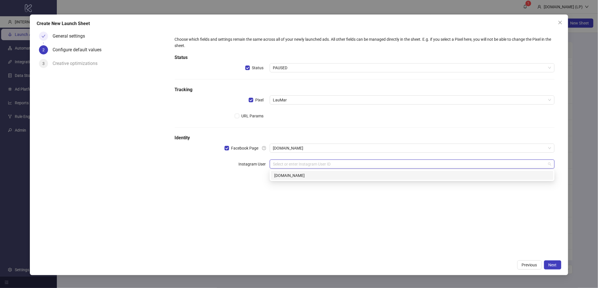
click at [296, 176] on div "kitchn.io" at bounding box center [412, 175] width 276 height 6
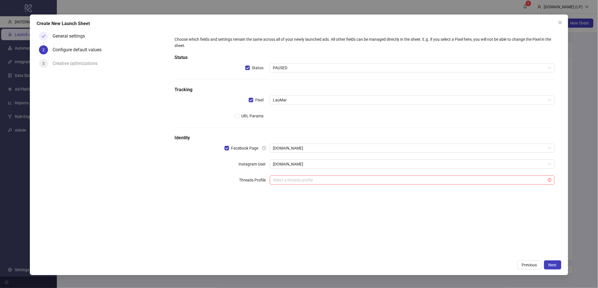
drag, startPoint x: 551, startPoint y: 266, endPoint x: 545, endPoint y: 259, distance: 9.5
click at [461, 234] on span "Next" at bounding box center [553, 264] width 8 height 5
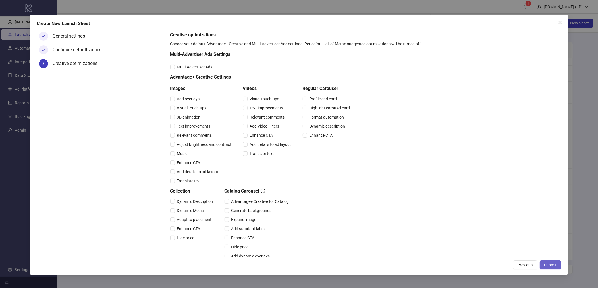
click at [461, 234] on span "Submit" at bounding box center [551, 264] width 13 height 5
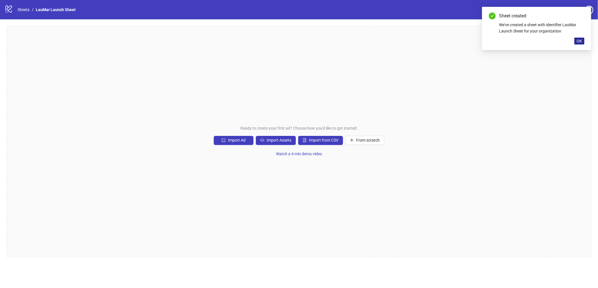
click at [461, 39] on span "OK" at bounding box center [579, 41] width 5 height 5
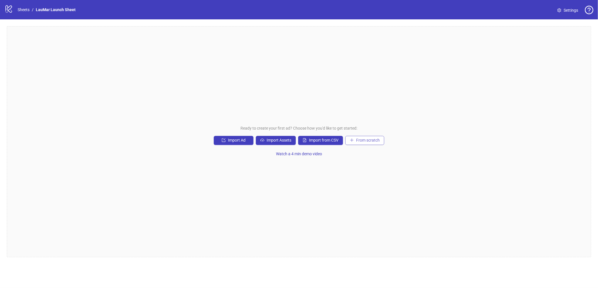
click at [354, 139] on icon "plus" at bounding box center [352, 140] width 4 height 4
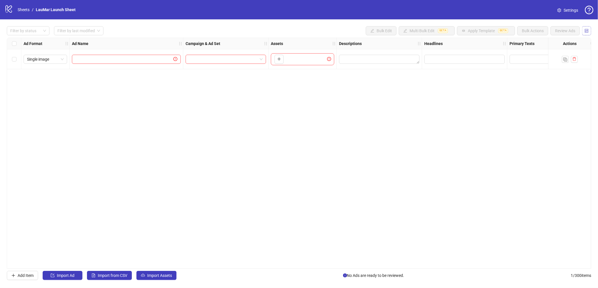
click at [461, 30] on button "button" at bounding box center [587, 30] width 9 height 9
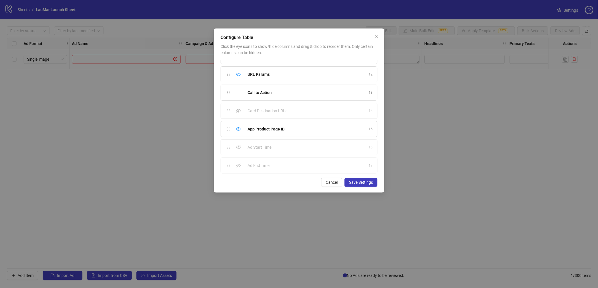
scroll to position [197, 0]
click at [307, 148] on div "Ad Start Time" at bounding box center [307, 146] width 118 height 6
click at [238, 148] on div "Show column" at bounding box center [238, 145] width 7 height 7
click at [236, 162] on icon "eye-invisible" at bounding box center [238, 164] width 5 height 5
click at [354, 180] on span "Save Settings" at bounding box center [361, 182] width 24 height 5
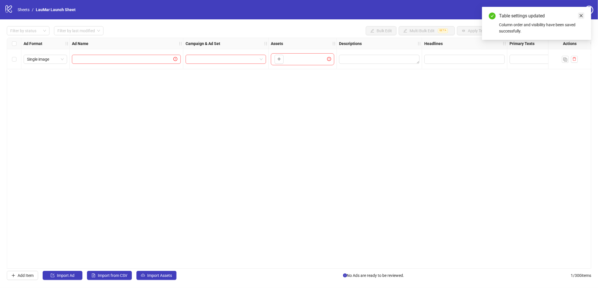
click at [461, 14] on icon "close" at bounding box center [582, 16] width 4 height 4
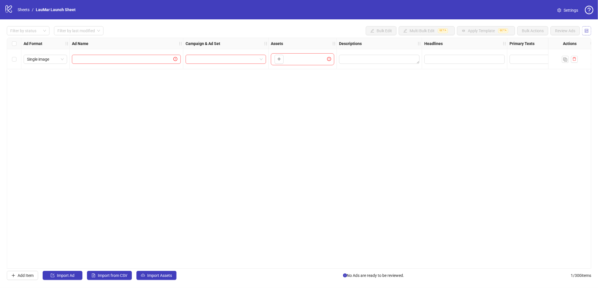
click at [461, 32] on icon "control" at bounding box center [587, 31] width 4 height 4
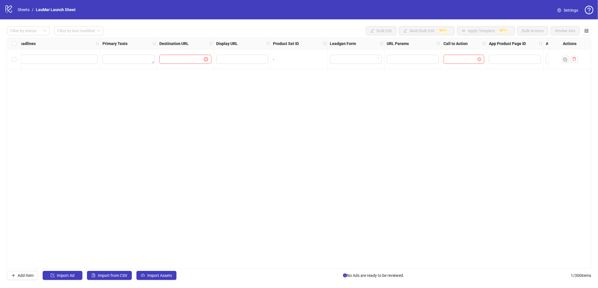
scroll to position [0, 517]
click at [451, 61] on input at bounding box center [461, 59] width 40 height 6
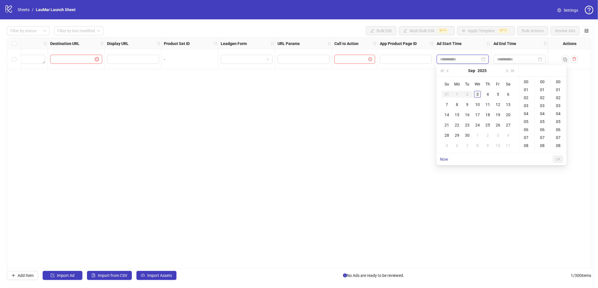
type input "**********"
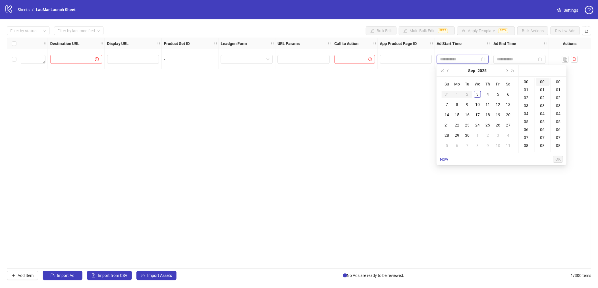
type input "**********"
click at [203, 137] on div "Ad Format Ad Name Campaign & Ad Set Assets Descriptions Headlines Primary Texts…" at bounding box center [299, 153] width 585 height 231
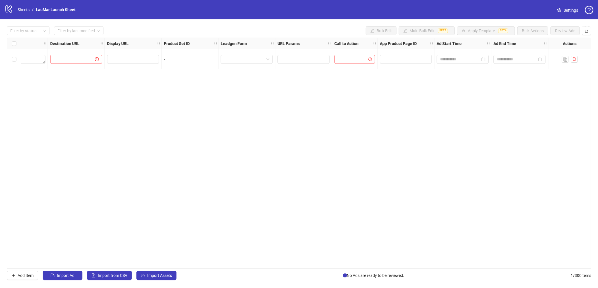
click at [461, 7] on span "Settings" at bounding box center [571, 10] width 15 height 6
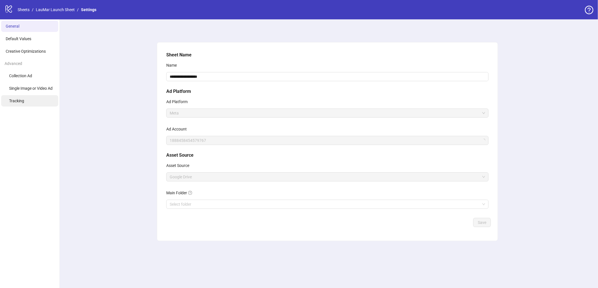
click at [23, 105] on li "Tracking" at bounding box center [29, 100] width 57 height 11
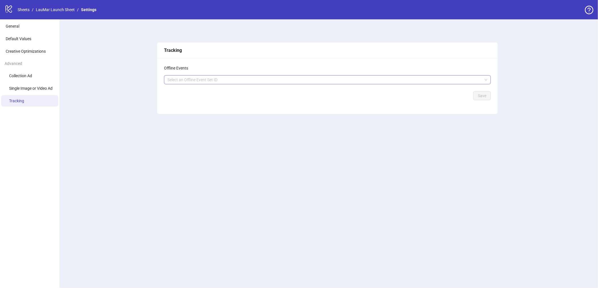
click at [177, 80] on div at bounding box center [324, 80] width 319 height 8
click at [106, 56] on div "Tracking Offline Events Select an Offline Event Set ID Save" at bounding box center [328, 153] width 542 height 268
click at [52, 8] on link "LauMar Launch Sheet" at bounding box center [55, 10] width 41 height 6
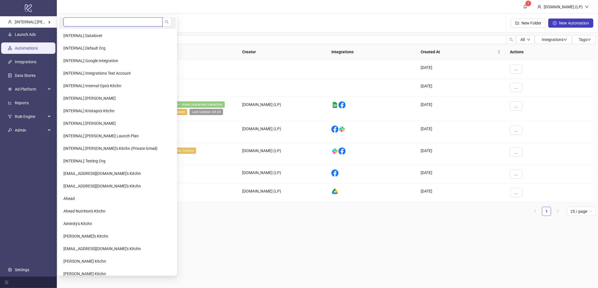
click at [84, 22] on input "search" at bounding box center [112, 21] width 99 height 9
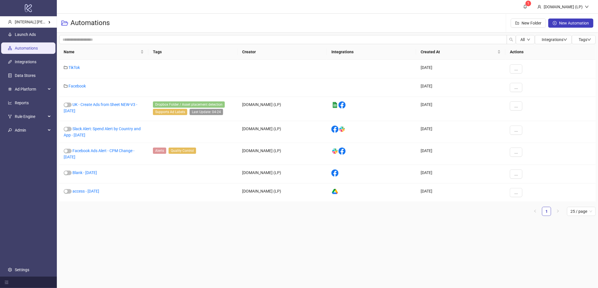
type input "******"
click at [61, 33] on li "Kynship's Kitchn" at bounding box center [91, 35] width 65 height 11
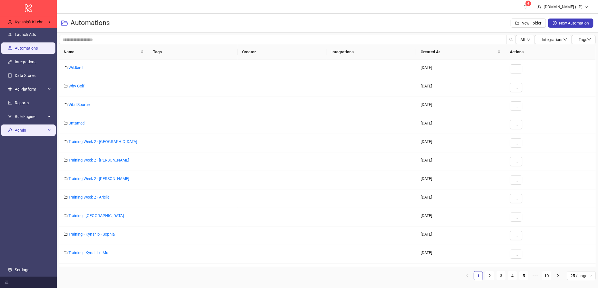
click at [22, 130] on span "Admin" at bounding box center [30, 129] width 31 height 11
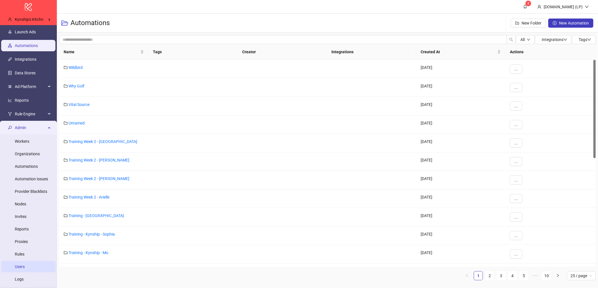
click at [20, 264] on link "Users" at bounding box center [20, 266] width 10 height 5
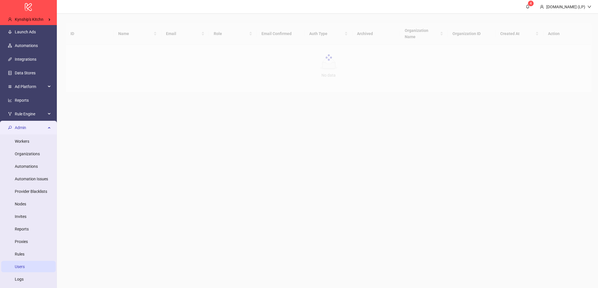
click at [33, 129] on span "Admin" at bounding box center [30, 127] width 31 height 11
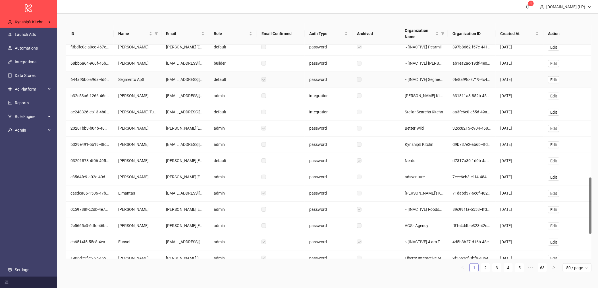
scroll to position [534, 0]
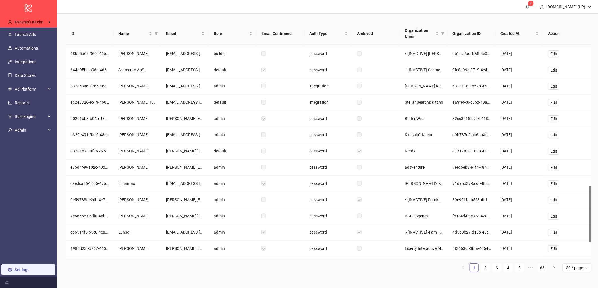
click at [28, 272] on link "Settings" at bounding box center [22, 269] width 15 height 5
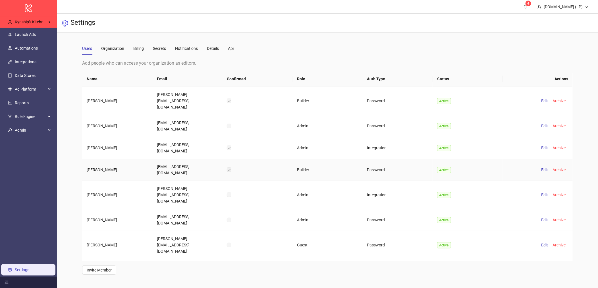
scroll to position [1176, 0]
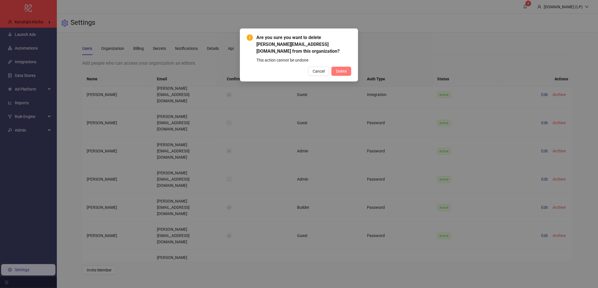
click at [348, 69] on button "Delete" at bounding box center [342, 71] width 20 height 9
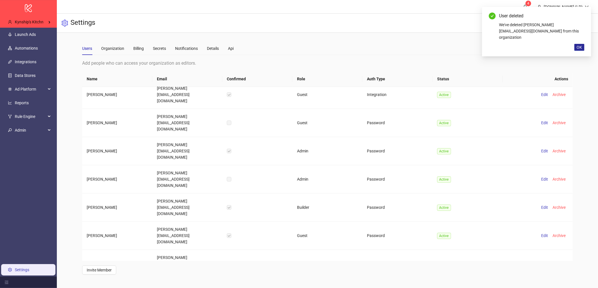
click at [581, 45] on span "OK" at bounding box center [579, 47] width 5 height 5
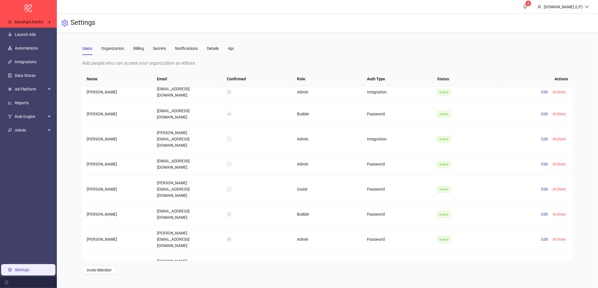
scroll to position [0, 0]
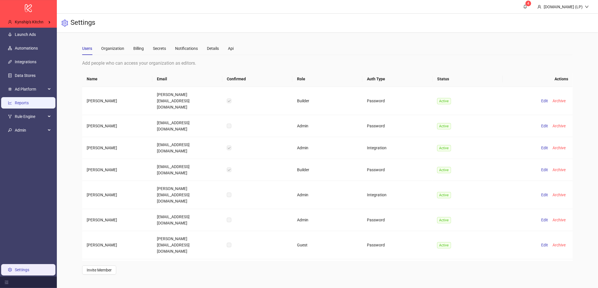
click at [29, 102] on link "Reports" at bounding box center [22, 102] width 14 height 5
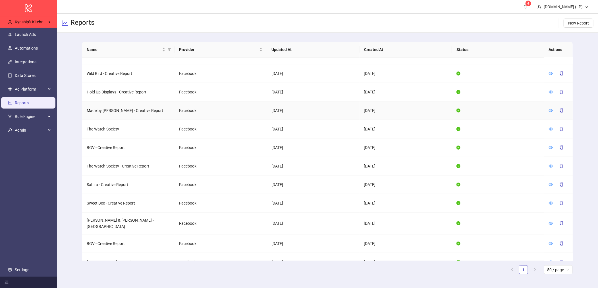
scroll to position [290, 0]
click at [553, 201] on icon "eye" at bounding box center [551, 202] width 4 height 3
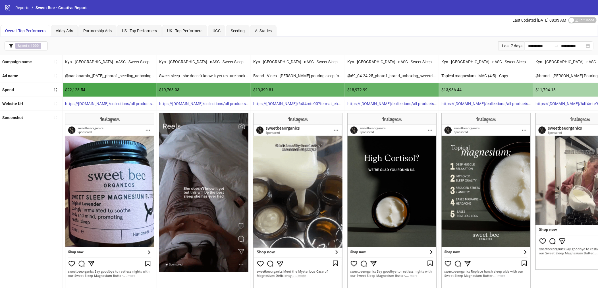
click at [584, 22] on span "Edit Mode Edit Mode" at bounding box center [583, 20] width 28 height 6
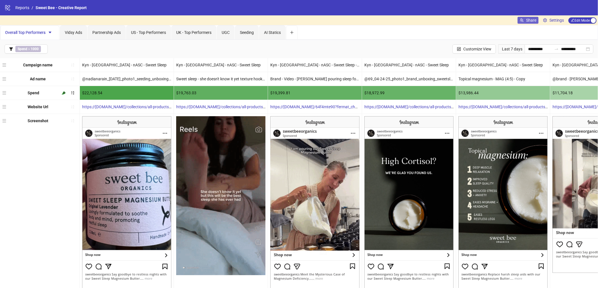
click at [530, 22] on span "Share" at bounding box center [532, 20] width 10 height 5
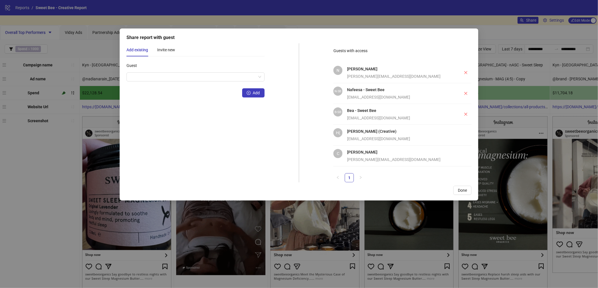
click at [372, 140] on div "[EMAIL_ADDRESS][DOMAIN_NAME]" at bounding box center [401, 138] width 109 height 6
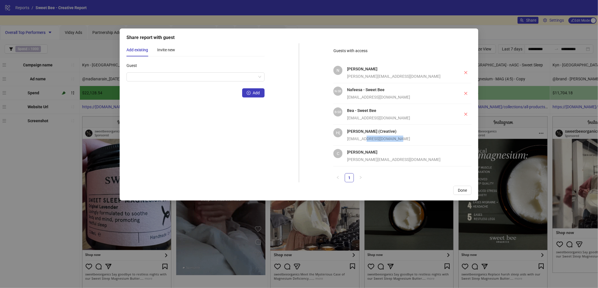
click at [372, 140] on div "[EMAIL_ADDRESS][DOMAIN_NAME]" at bounding box center [401, 138] width 109 height 6
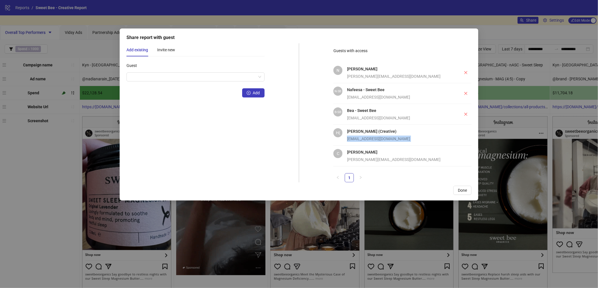
click at [372, 140] on div "[EMAIL_ADDRESS][DOMAIN_NAME]" at bounding box center [401, 138] width 109 height 6
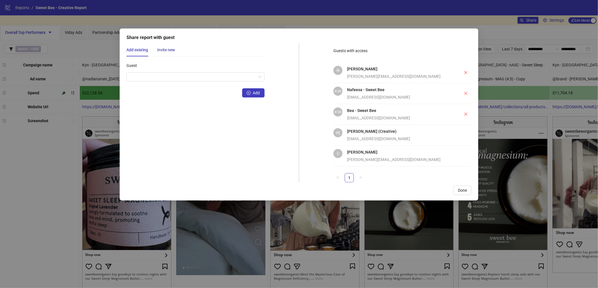
click at [169, 51] on div "Invite new" at bounding box center [166, 50] width 18 height 6
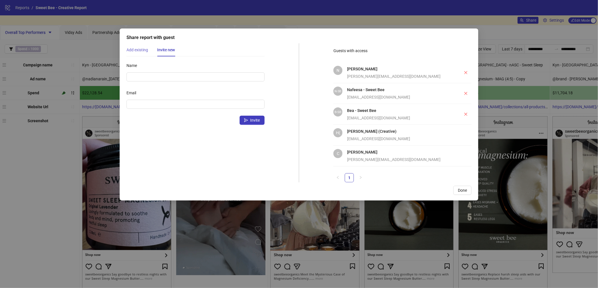
click at [141, 53] on div "Add existing" at bounding box center [138, 49] width 22 height 13
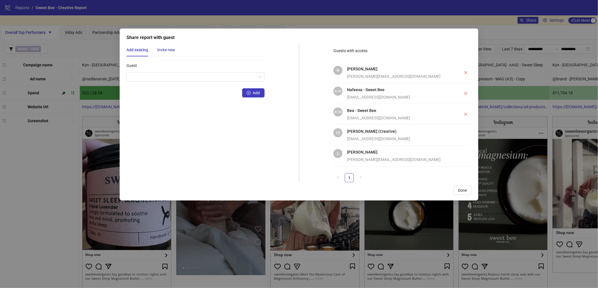
click at [158, 47] on div "Invite new" at bounding box center [166, 50] width 18 height 6
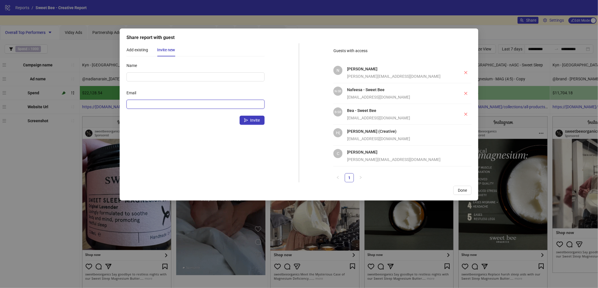
click at [153, 102] on input "Email" at bounding box center [195, 104] width 130 height 6
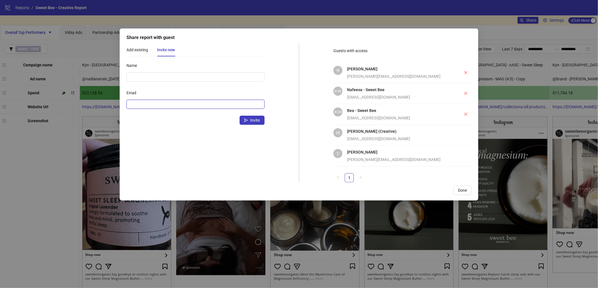
paste input "**********"
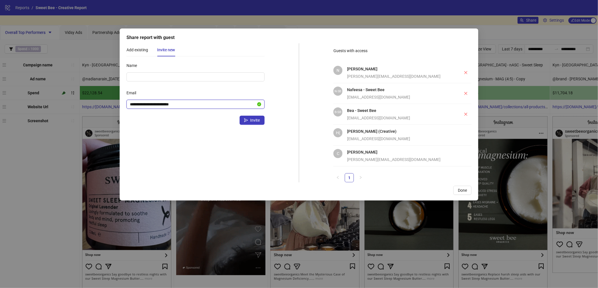
type input "**********"
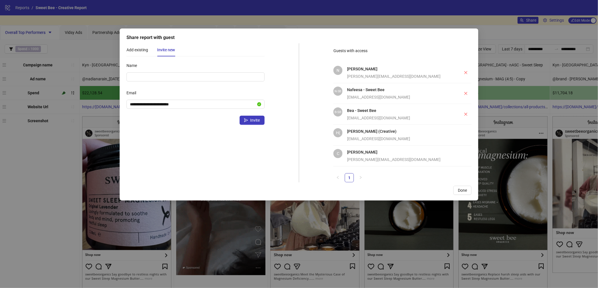
click at [373, 73] on div "[PERSON_NAME][EMAIL_ADDRESS][DOMAIN_NAME]" at bounding box center [398, 76] width 102 height 6
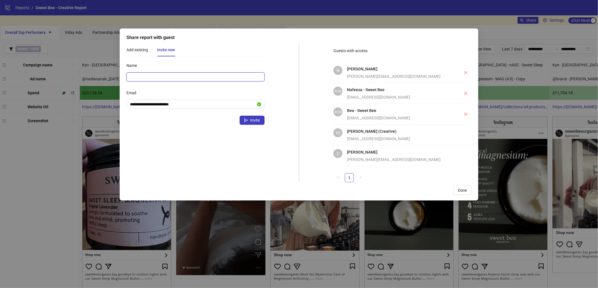
click at [177, 77] on input "Name" at bounding box center [196, 76] width 138 height 9
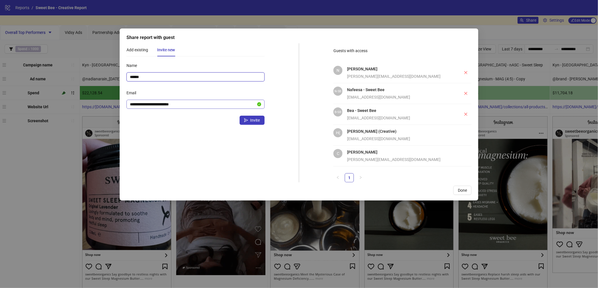
type input "******"
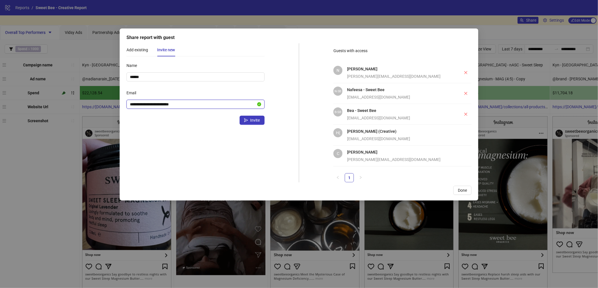
click at [178, 106] on input "**********" at bounding box center [193, 104] width 126 height 6
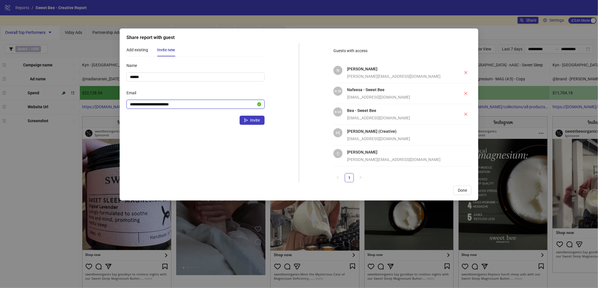
click at [178, 106] on input "**********" at bounding box center [193, 104] width 126 height 6
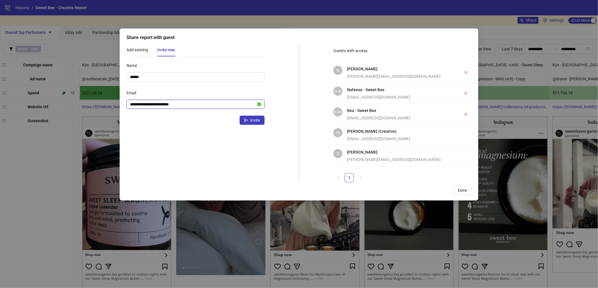
click at [178, 106] on input "**********" at bounding box center [193, 104] width 126 height 6
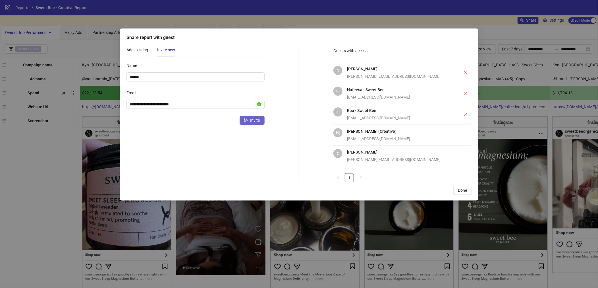
click at [249, 119] on button "Invite" at bounding box center [252, 119] width 25 height 9
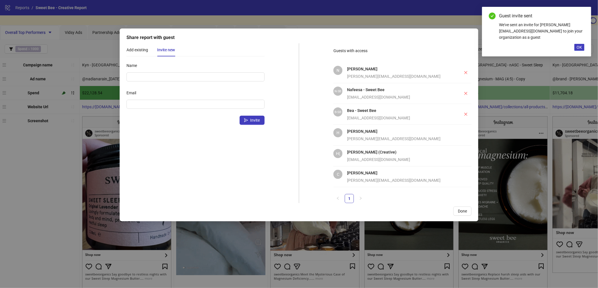
click at [406, 169] on li "C Cameron [EMAIL_ADDRESS][DOMAIN_NAME]" at bounding box center [403, 176] width 138 height 21
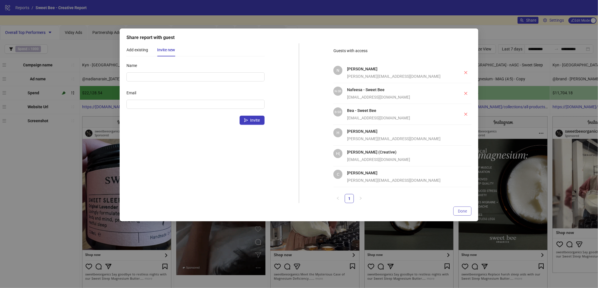
click at [464, 210] on span "Done" at bounding box center [462, 210] width 9 height 5
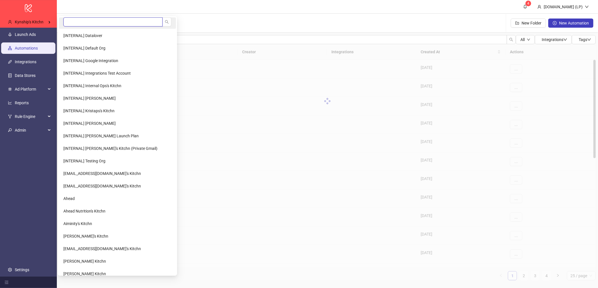
click at [90, 23] on input "search" at bounding box center [112, 21] width 99 height 9
type input "**********"
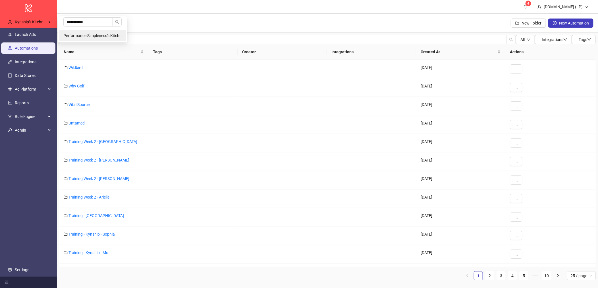
click at [74, 30] on li "Performance Simpleness's Kitchn" at bounding box center [92, 35] width 67 height 11
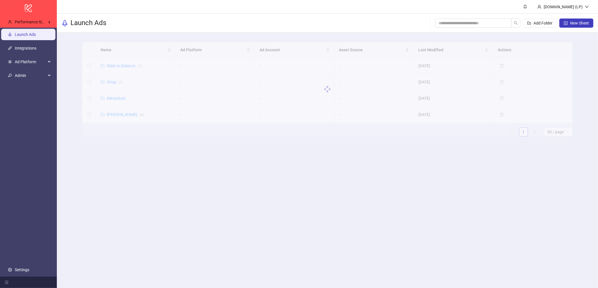
click at [19, 267] on link "Settings" at bounding box center [22, 269] width 15 height 5
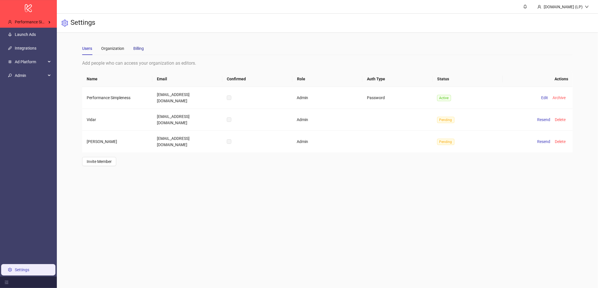
click at [134, 48] on div "Billing" at bounding box center [138, 48] width 11 height 6
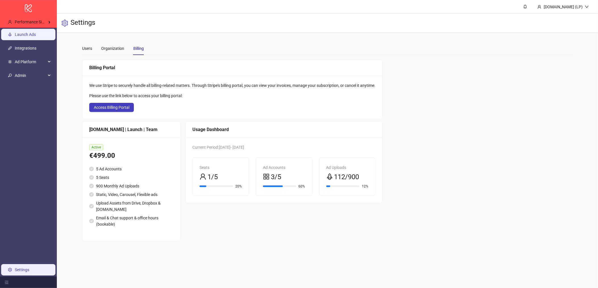
click at [26, 37] on link "Launch Ads" at bounding box center [25, 34] width 21 height 5
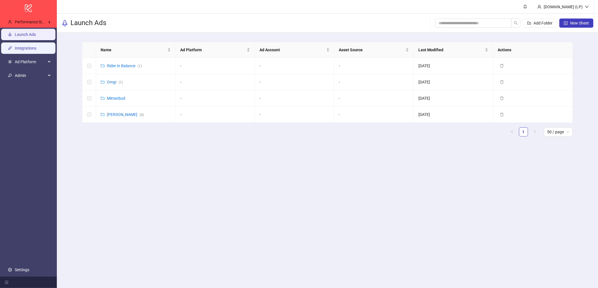
click at [27, 46] on link "Integrations" at bounding box center [26, 48] width 22 height 5
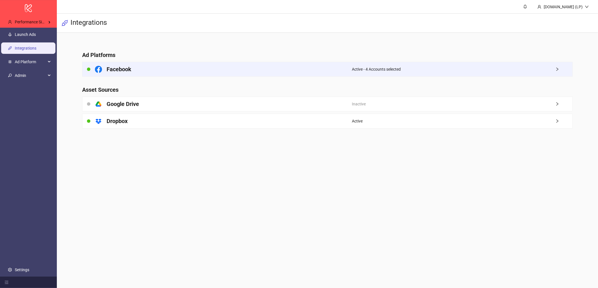
click at [193, 70] on div "Facebook" at bounding box center [217, 69] width 270 height 14
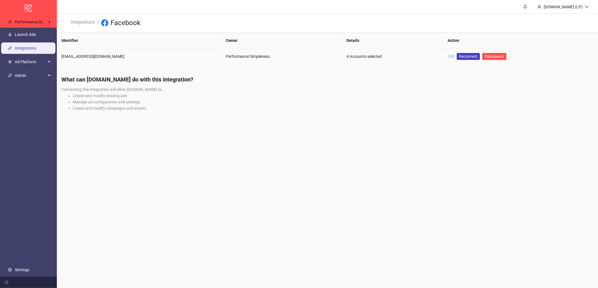
click at [448, 58] on link "Edit" at bounding box center [451, 56] width 7 height 5
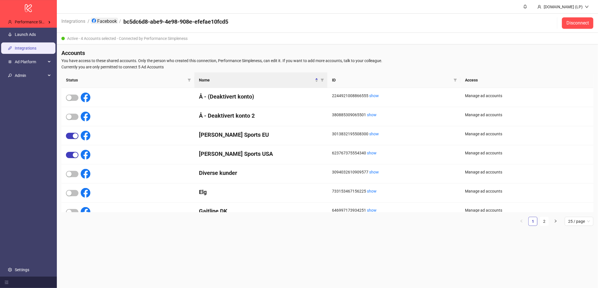
click at [112, 20] on link "Facebook" at bounding box center [104, 21] width 27 height 6
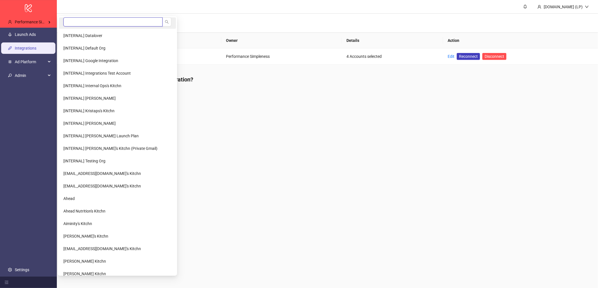
click at [84, 22] on input "search" at bounding box center [112, 21] width 99 height 9
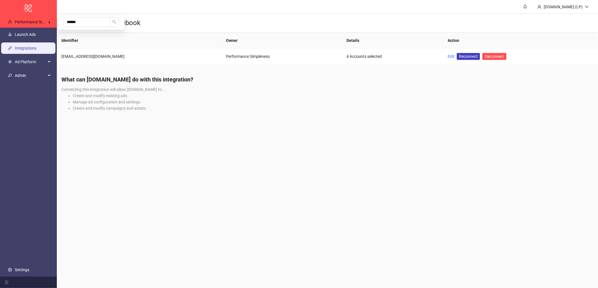
click at [79, 35] on th "Identifier" at bounding box center [139, 41] width 165 height 16
click at [94, 24] on input "******" at bounding box center [86, 21] width 47 height 9
type input "****"
click at [83, 50] on li "Mongine" at bounding box center [91, 47] width 65 height 11
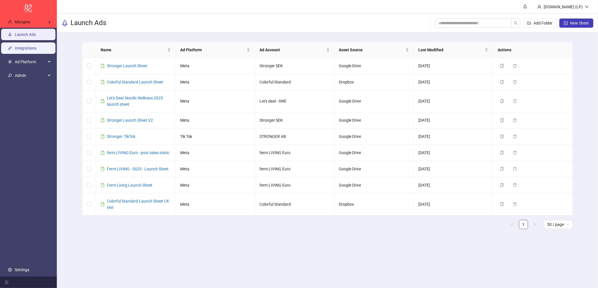
click at [22, 49] on link "Integrations" at bounding box center [26, 48] width 22 height 5
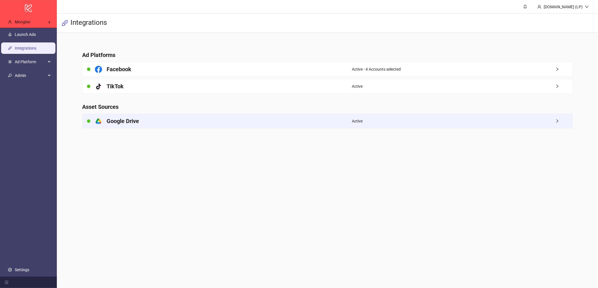
click at [169, 122] on div "platform/google_drive Google Drive" at bounding box center [217, 121] width 270 height 14
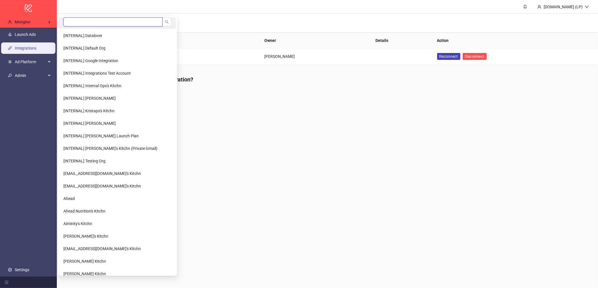
click at [78, 24] on input "search" at bounding box center [112, 21] width 99 height 9
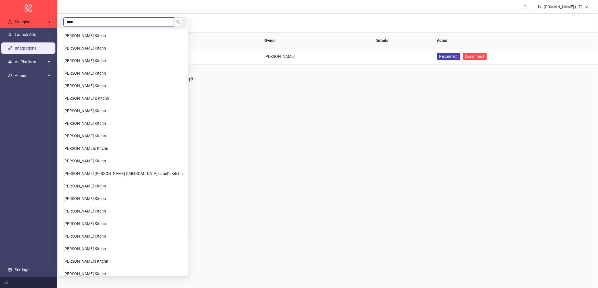
click at [80, 22] on input "****" at bounding box center [118, 21] width 111 height 9
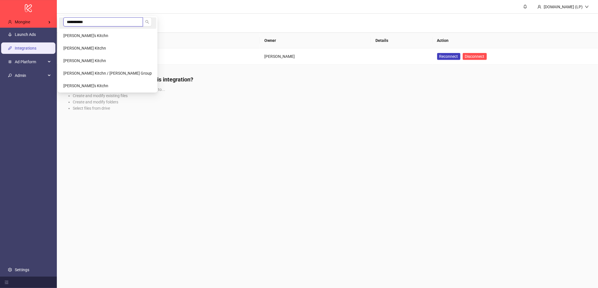
click at [75, 19] on input "**********" at bounding box center [103, 21] width 80 height 9
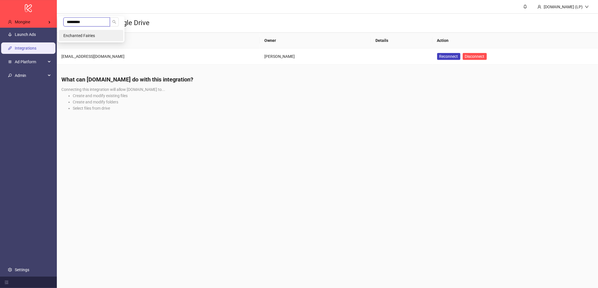
type input "*********"
click at [81, 32] on li "Enchanted Fairies" at bounding box center [91, 35] width 65 height 11
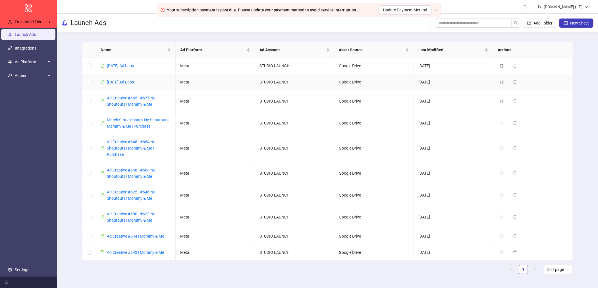
scroll to position [16, 0]
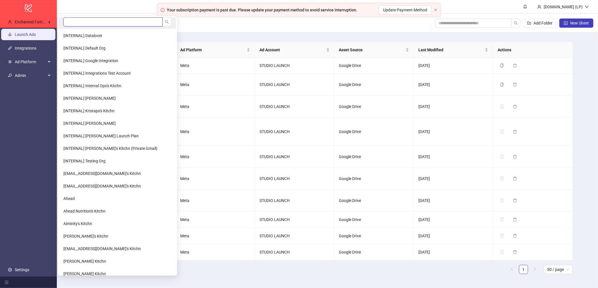
click at [68, 22] on input "search" at bounding box center [112, 21] width 99 height 9
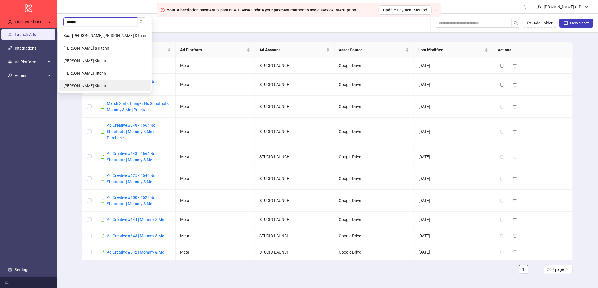
type input "******"
click at [77, 81] on li "[PERSON_NAME] Kitchn" at bounding box center [105, 85] width 92 height 11
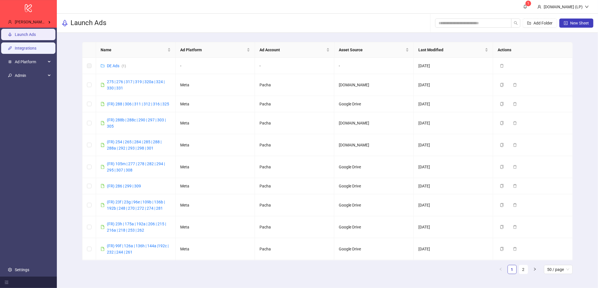
click at [26, 47] on link "Integrations" at bounding box center [26, 48] width 22 height 5
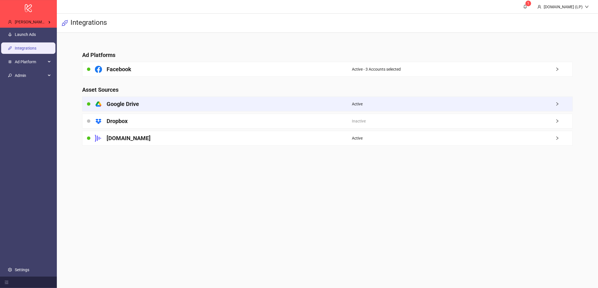
click at [131, 108] on div "platform/google_drive Google Drive" at bounding box center [217, 104] width 270 height 14
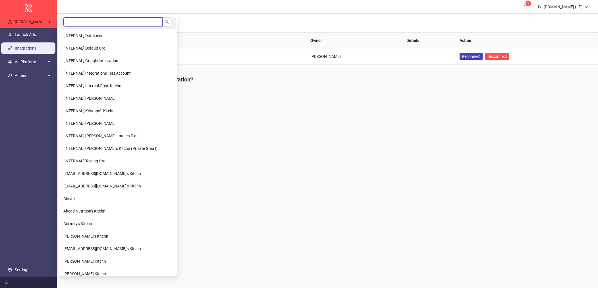
click at [90, 22] on input "search" at bounding box center [112, 21] width 99 height 9
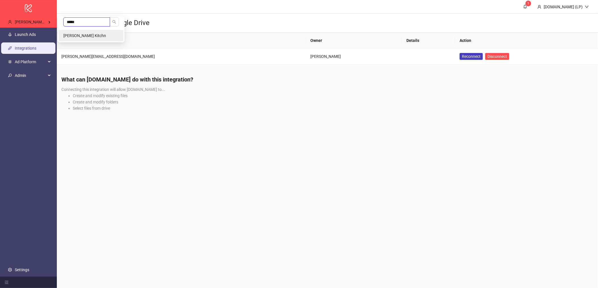
type input "*****"
click at [87, 32] on li "Bryan Cano's Kitchn" at bounding box center [91, 35] width 65 height 11
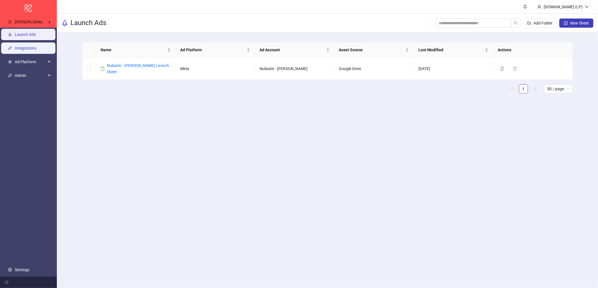
click at [29, 48] on link "Integrations" at bounding box center [26, 48] width 22 height 5
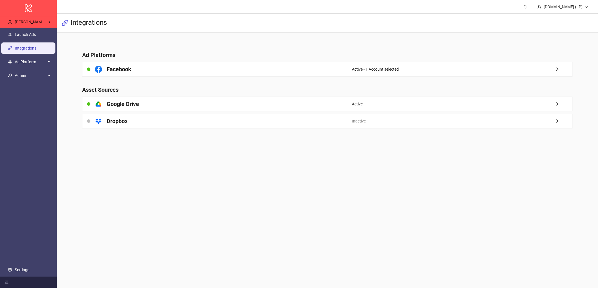
click at [149, 112] on main "Ad Platforms Facebook Active - 1 Account selected Asset Sources platform/google…" at bounding box center [328, 86] width 500 height 107
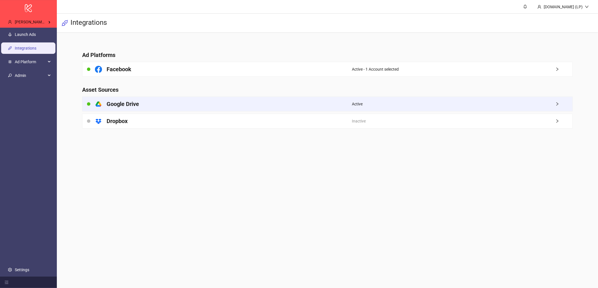
click at [152, 108] on div "platform/google_drive Google Drive" at bounding box center [217, 104] width 270 height 14
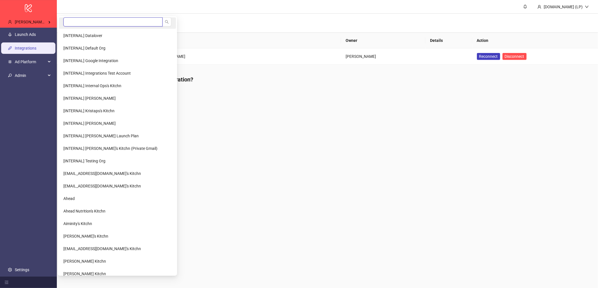
click at [84, 20] on input "search" at bounding box center [112, 21] width 99 height 9
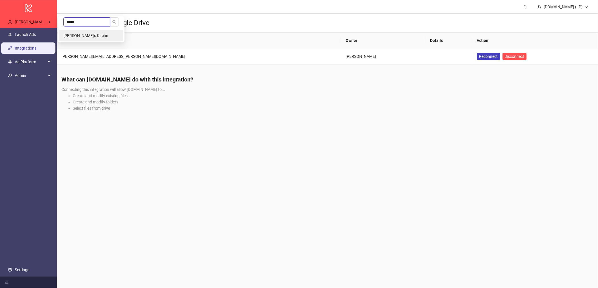
type input "*****"
click at [105, 35] on li "[PERSON_NAME]'s Kitchn" at bounding box center [91, 35] width 65 height 11
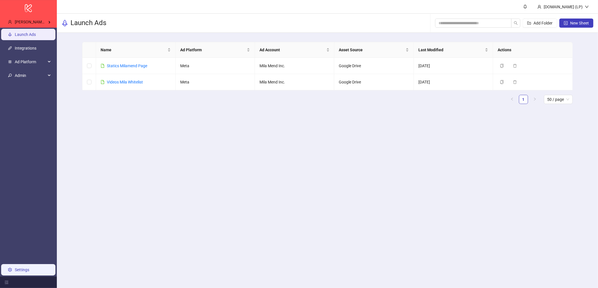
click at [29, 267] on link "Settings" at bounding box center [22, 269] width 15 height 5
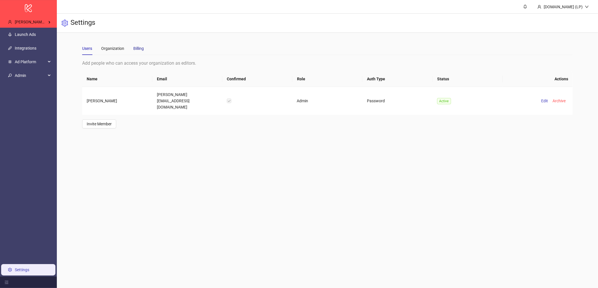
click at [139, 47] on div "Billing" at bounding box center [138, 48] width 11 height 6
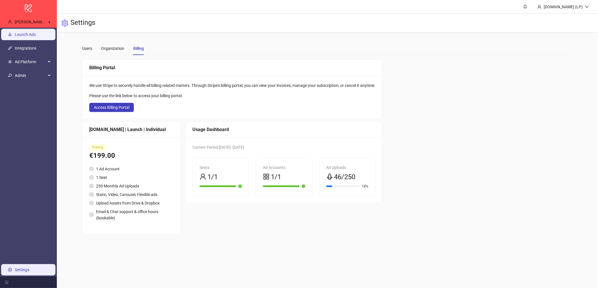
click at [18, 37] on link "Launch Ads" at bounding box center [25, 34] width 21 height 5
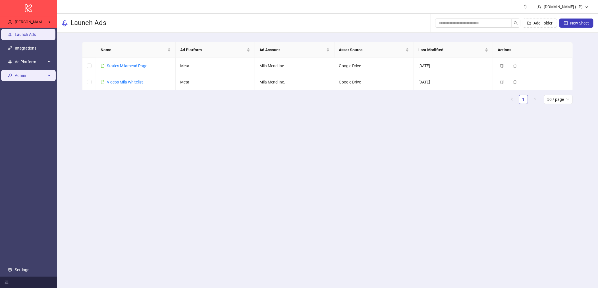
click at [34, 71] on span "Admin" at bounding box center [30, 75] width 31 height 11
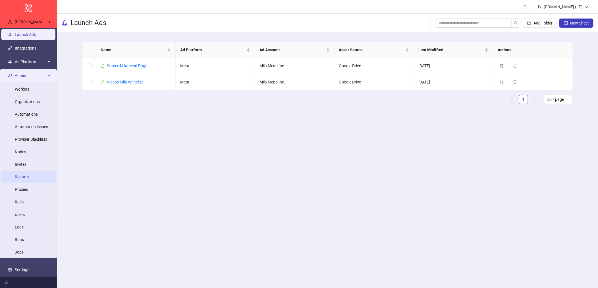
click at [26, 179] on link "Reports" at bounding box center [22, 176] width 14 height 5
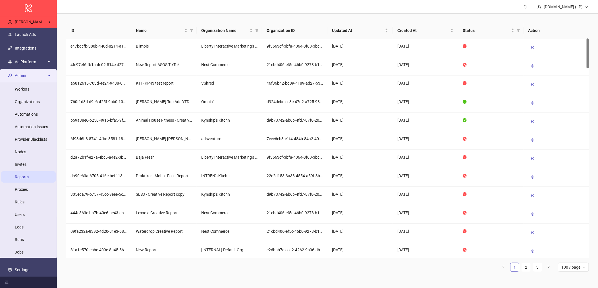
click at [13, 73] on div "Admin" at bounding box center [28, 75] width 55 height 11
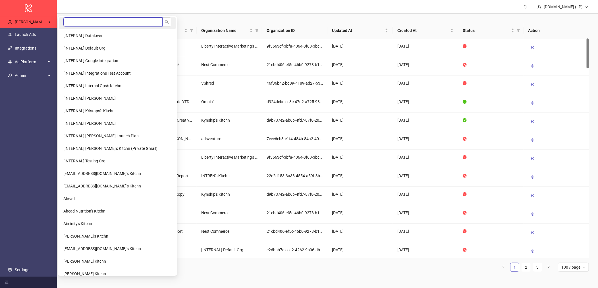
click at [67, 21] on input "search" at bounding box center [112, 21] width 99 height 9
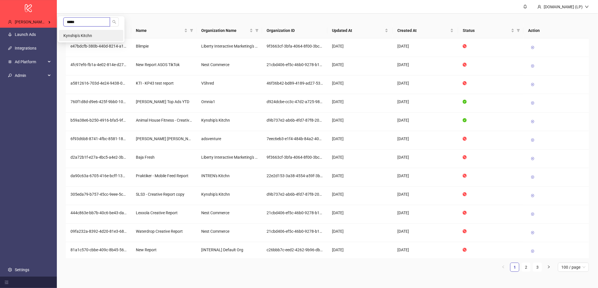
type input "*****"
click at [66, 34] on span "Kynship's Kitchn" at bounding box center [77, 35] width 29 height 5
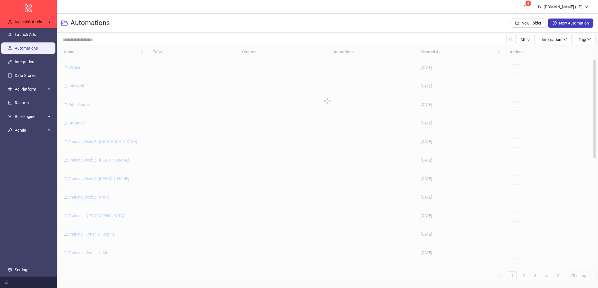
click at [22, 263] on ul "Launch Ads Automations Integrations Data Stores Ad Platform Reports Rule Engine…" at bounding box center [28, 152] width 57 height 249
click at [20, 268] on link "Settings" at bounding box center [22, 269] width 15 height 5
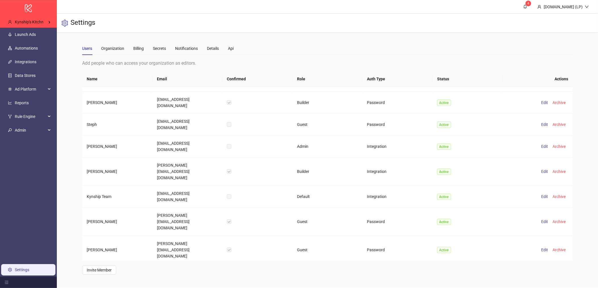
scroll to position [1493, 0]
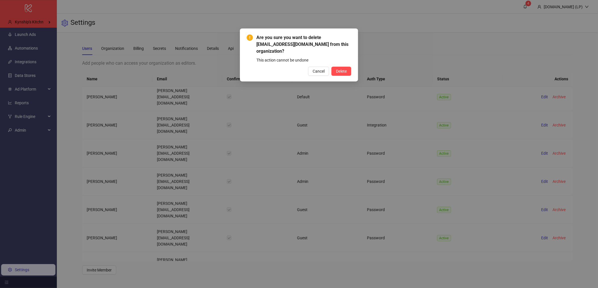
click at [338, 77] on div "Are you sure you want to delete creative@sweetbeeorganics.com from this organiz…" at bounding box center [299, 54] width 118 height 53
click at [342, 67] on button "Delete" at bounding box center [342, 71] width 20 height 9
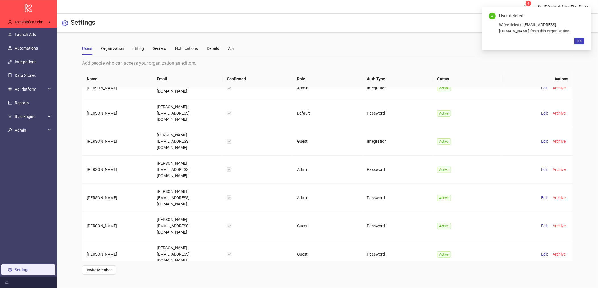
scroll to position [245, 0]
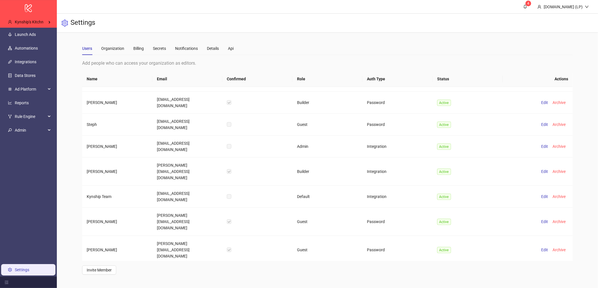
click at [18, 109] on ul "Launch Ads Automations Integrations Data Stores Ad Platform Reports Rule Engine…" at bounding box center [28, 152] width 57 height 249
click at [20, 104] on link "Reports" at bounding box center [22, 102] width 14 height 5
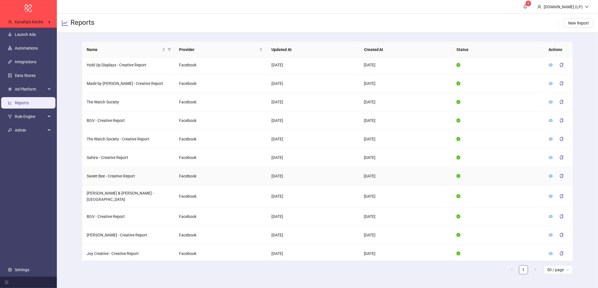
scroll to position [317, 0]
click at [551, 174] on icon "eye" at bounding box center [551, 175] width 4 height 4
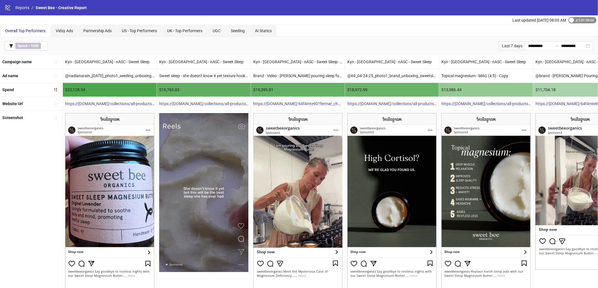
click at [581, 18] on span "Edit Mode Edit Mode" at bounding box center [583, 20] width 28 height 6
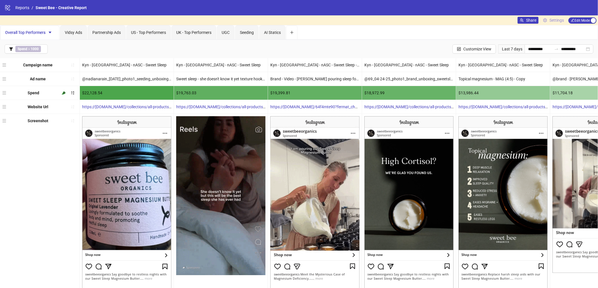
click at [552, 20] on span "Settings" at bounding box center [557, 20] width 15 height 6
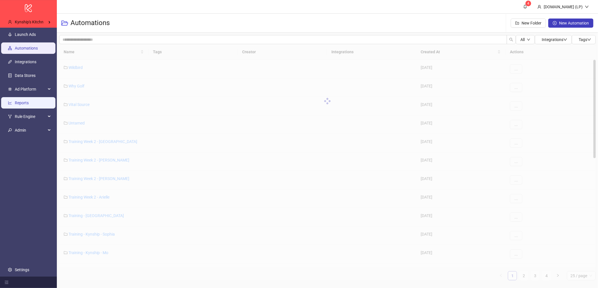
click at [23, 105] on link "Reports" at bounding box center [22, 102] width 14 height 5
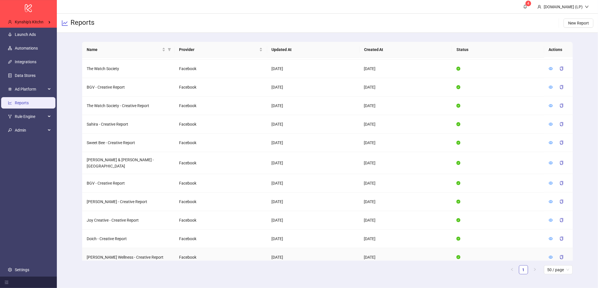
scroll to position [330, 0]
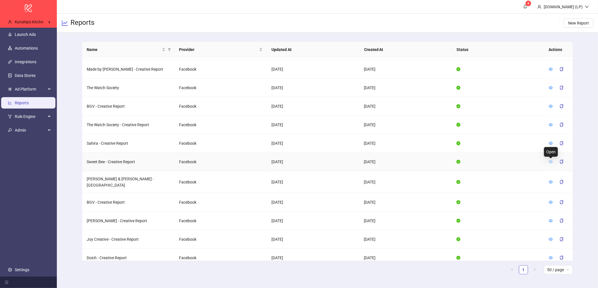
click at [549, 161] on icon "eye" at bounding box center [551, 162] width 4 height 4
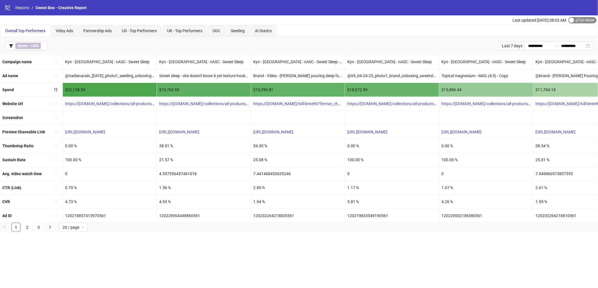
click at [574, 21] on button "Edit Mode Edit Mode" at bounding box center [583, 20] width 28 height 6
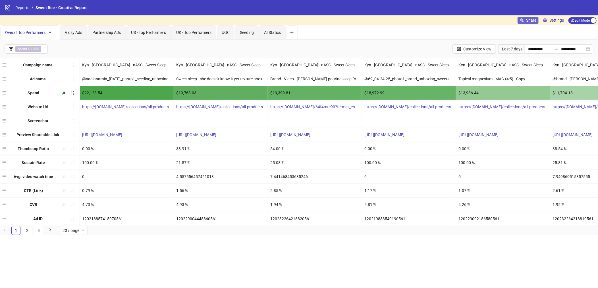
click at [521, 21] on icon "usergroup-add" at bounding box center [522, 20] width 4 height 4
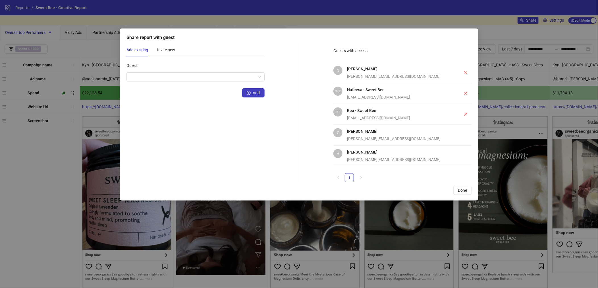
click at [308, 142] on div "Add existing Invite new Guest Add Guests with access N [PERSON_NAME] [PERSON_NA…" at bounding box center [299, 112] width 345 height 139
click at [143, 77] on input "Guest" at bounding box center [193, 77] width 126 height 9
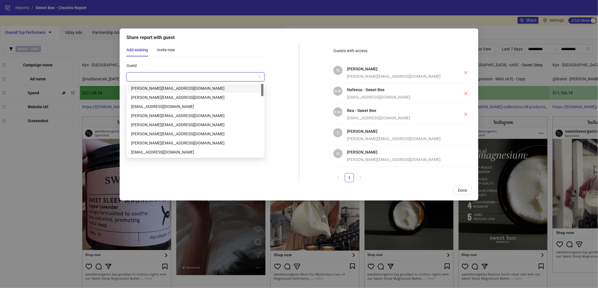
paste input "**********"
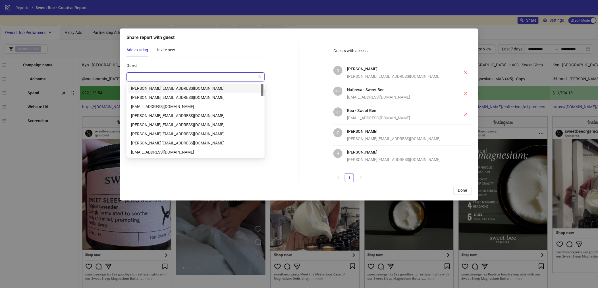
type input "**********"
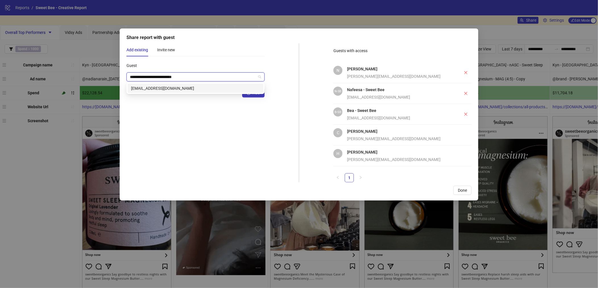
click at [139, 87] on div "[EMAIL_ADDRESS][DOMAIN_NAME]" at bounding box center [195, 88] width 129 height 6
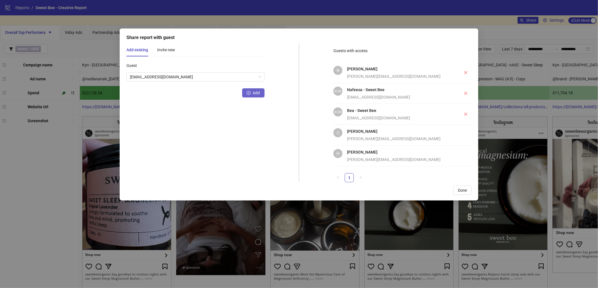
click at [255, 95] on button "Add" at bounding box center [253, 92] width 22 height 9
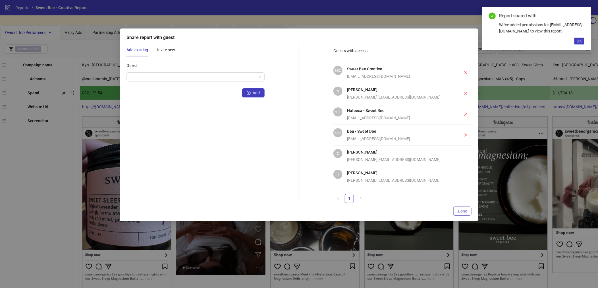
click at [465, 210] on span "Done" at bounding box center [462, 210] width 9 height 5
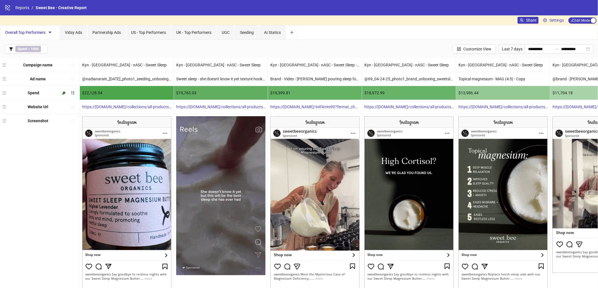
click at [540, 20] on div "Share Settings Edit Mode Edit Mode" at bounding box center [557, 20] width 79 height 7
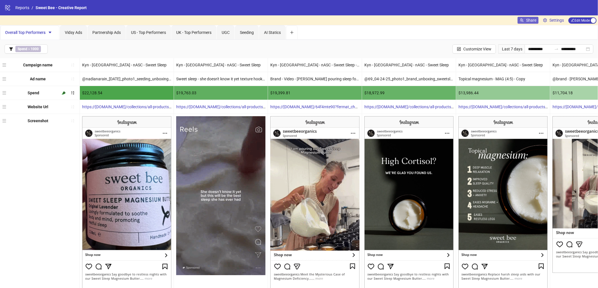
click at [527, 22] on span "Share" at bounding box center [532, 20] width 10 height 5
